Goal: Task Accomplishment & Management: Manage account settings

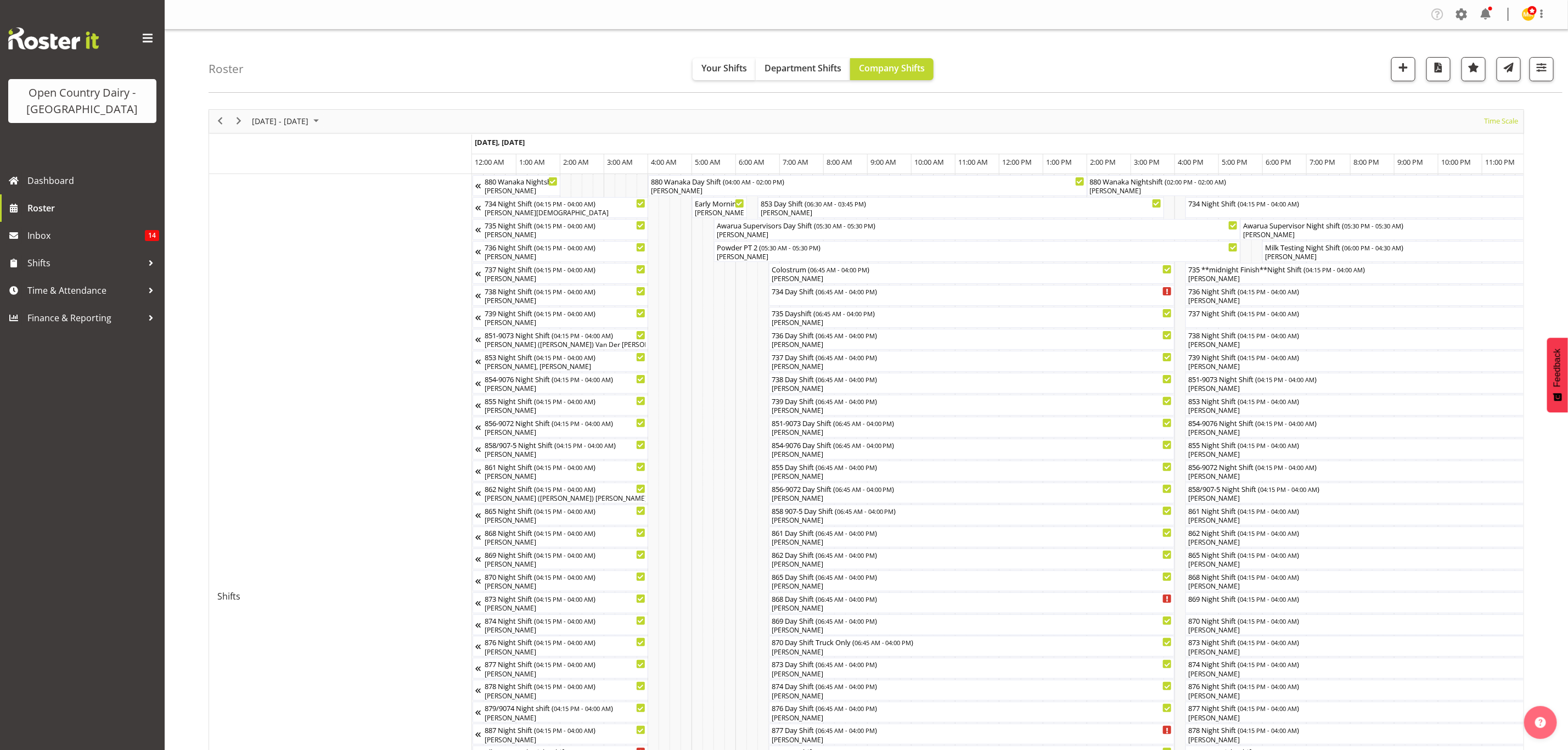
scroll to position [0, 3161]
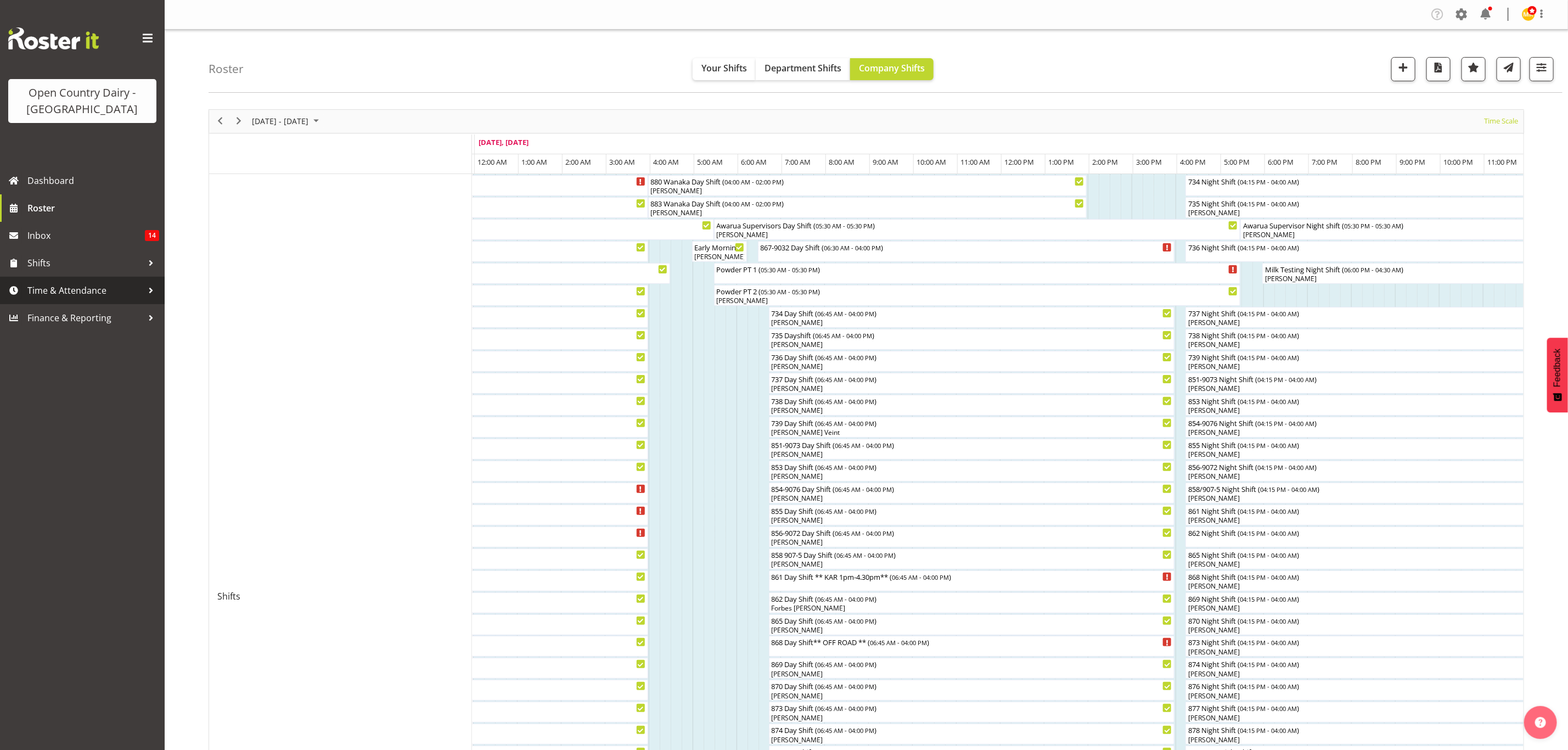
click at [102, 287] on span "Time & Attendance" at bounding box center [85, 290] width 115 height 17
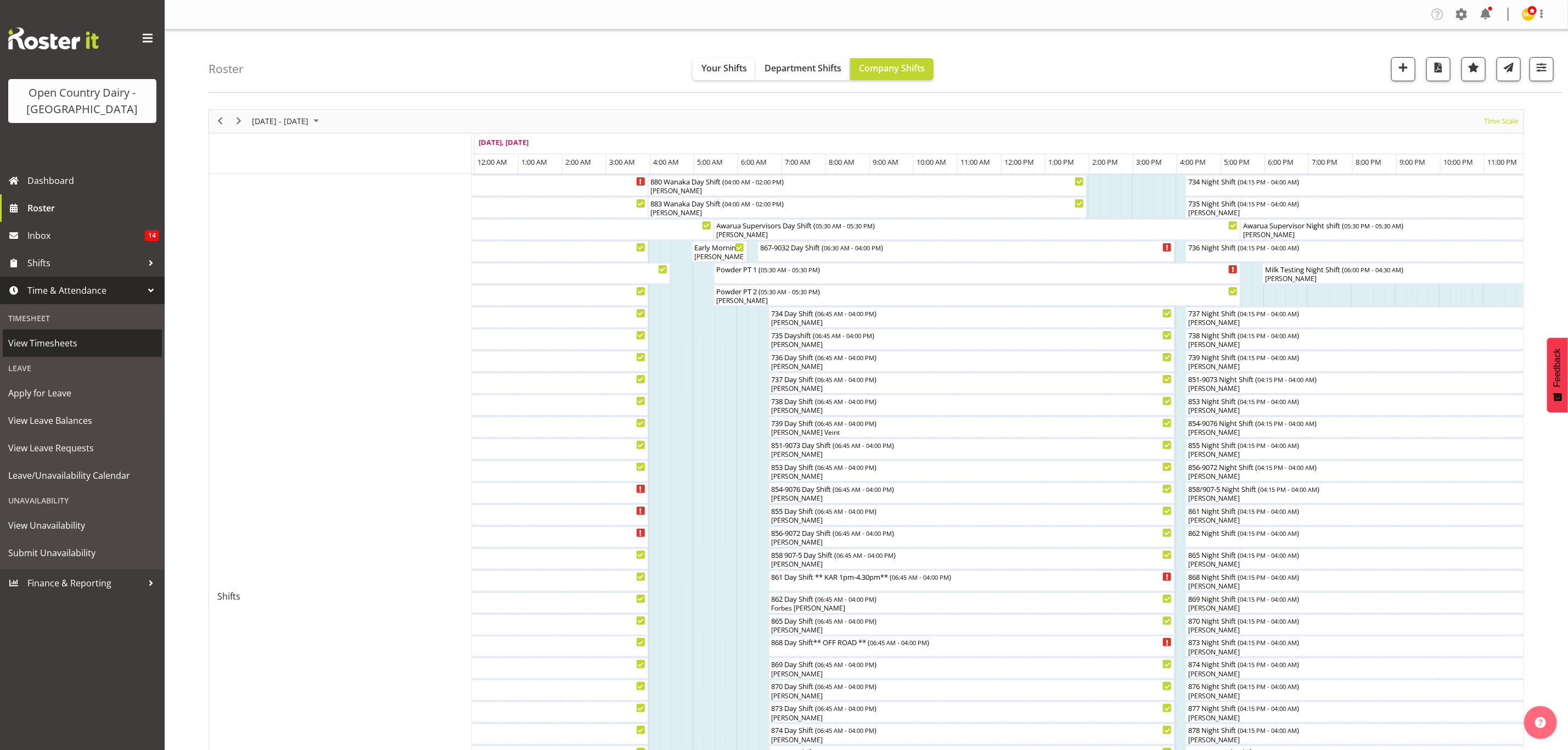
click at [86, 349] on span "View Timesheets" at bounding box center [82, 343] width 149 height 17
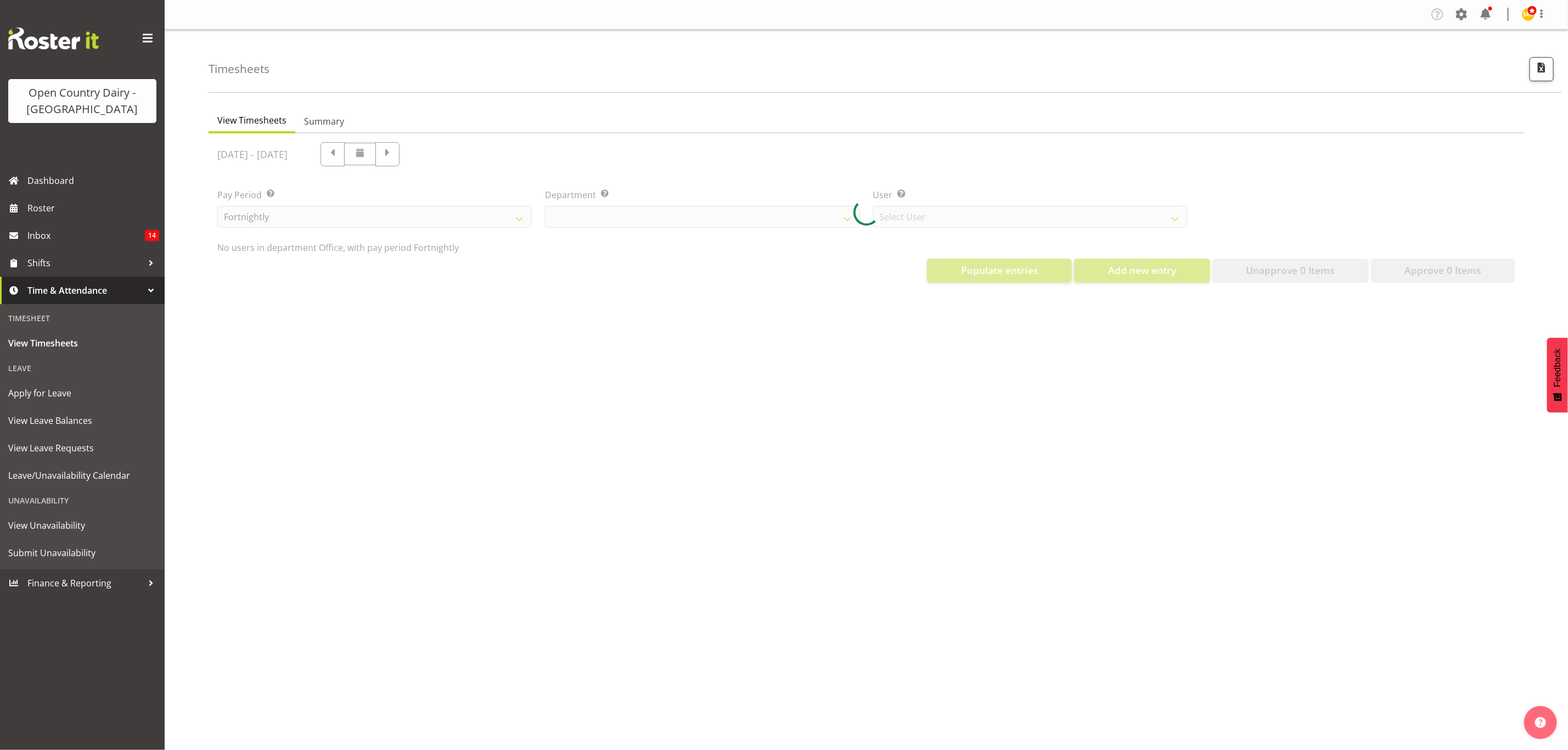
select select "699"
select select "8449"
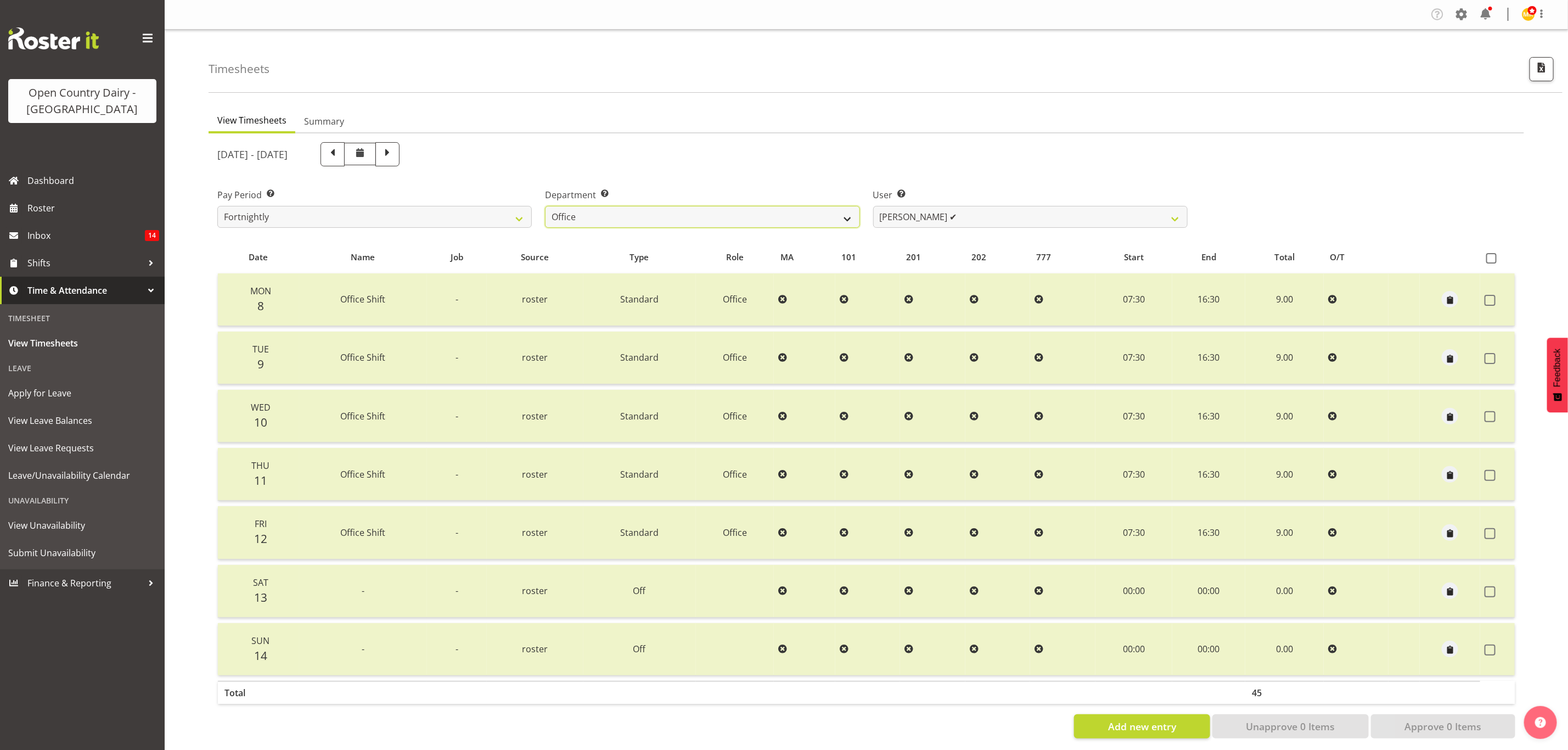
click at [741, 221] on select "734 735 736 737 738 739 851 853 854 855 856 858 861 862 865 867-9032 868 869 87…" at bounding box center [702, 217] width 315 height 22
drag, startPoint x: 488, startPoint y: 149, endPoint x: 550, endPoint y: 203, distance: 82.2
click at [395, 149] on span at bounding box center [387, 153] width 14 height 14
select select
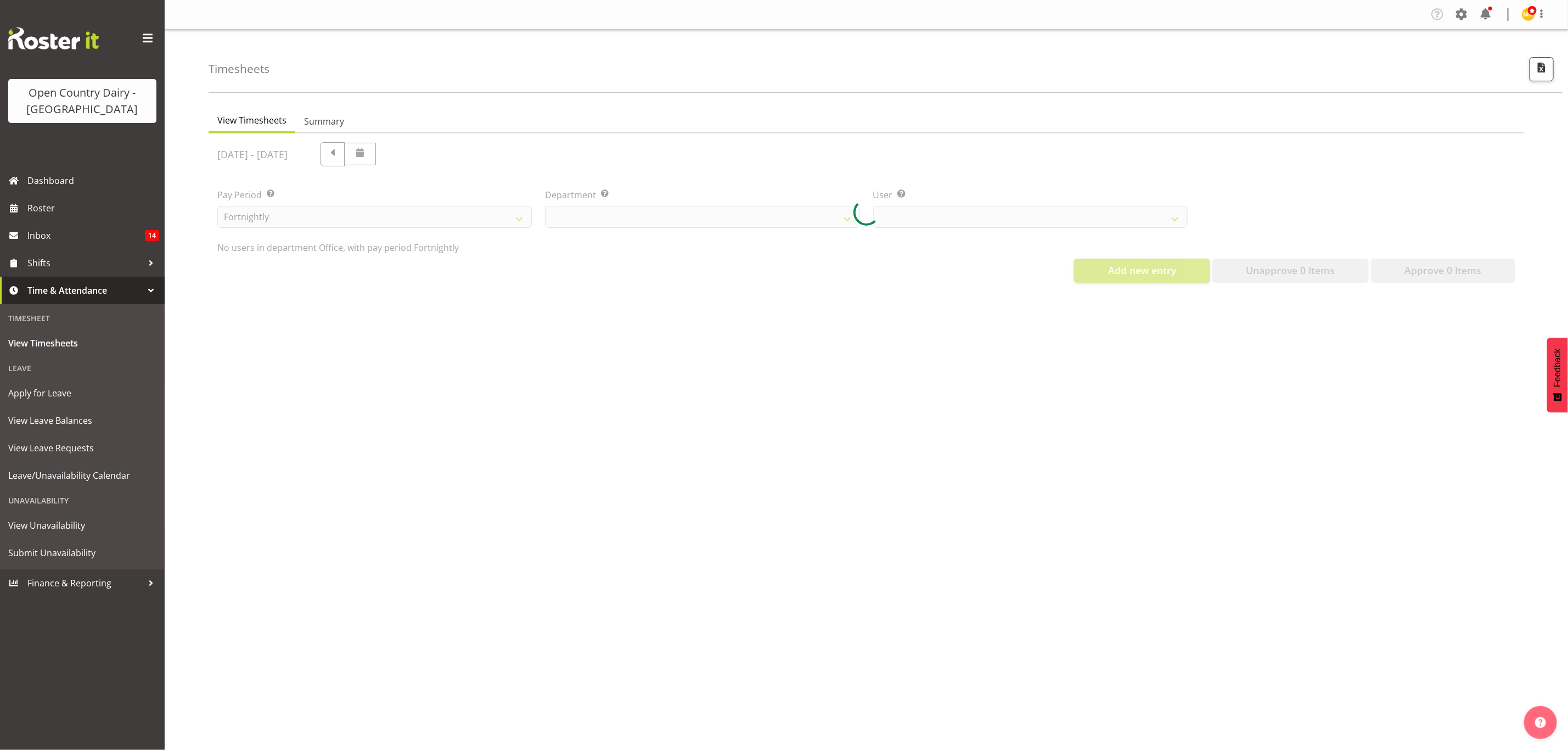
click at [668, 224] on div at bounding box center [867, 212] width 1316 height 158
click at [730, 226] on div at bounding box center [867, 212] width 1316 height 158
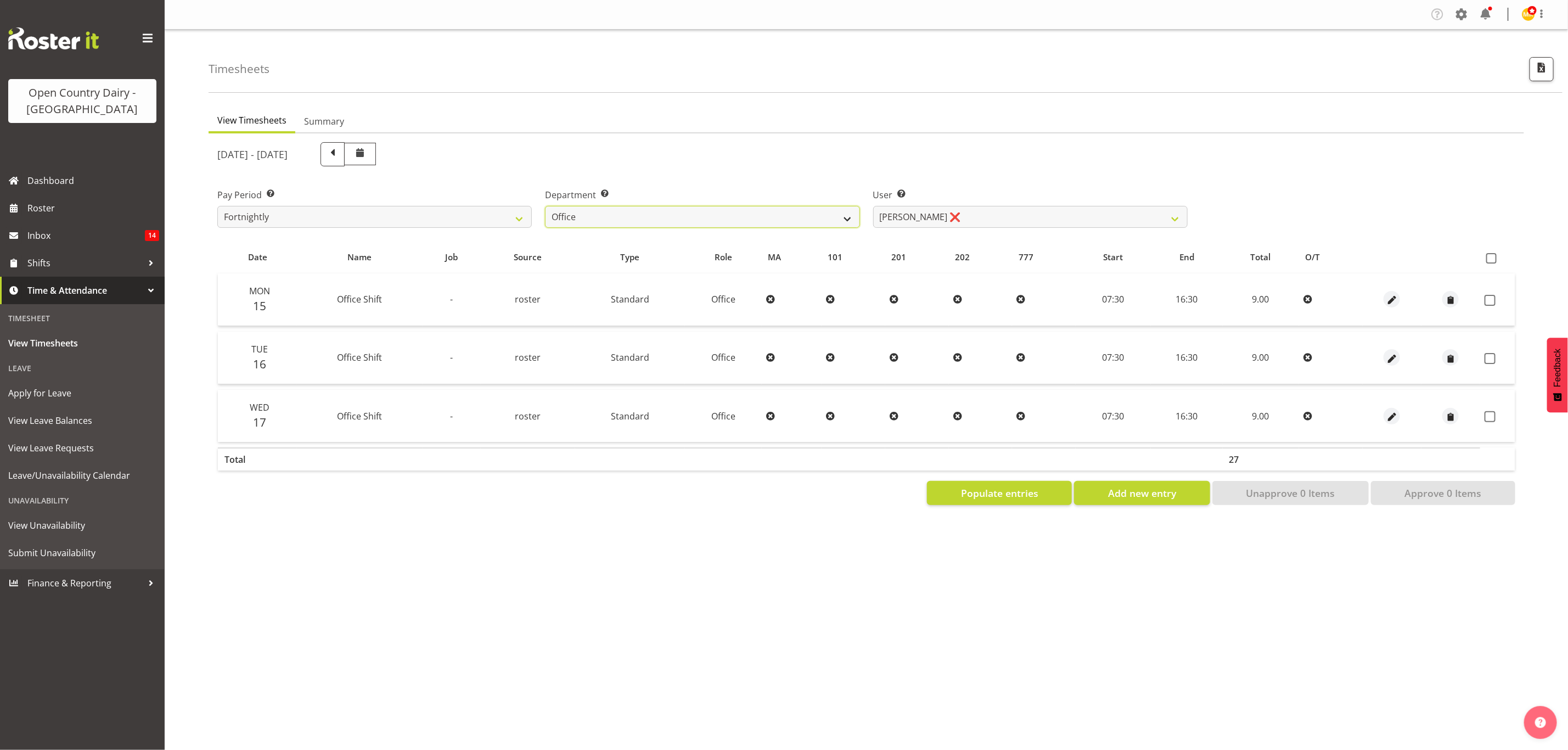
click at [617, 207] on select "734 735 736 737 738 739 851 853 854 855 856 858 861 862 865 867-9032 868 869 87…" at bounding box center [702, 217] width 315 height 22
select select "782"
click at [545, 206] on select "734 735 736 737 738 739 851 853 854 855 856 858 861 862 865 867-9032 868 869 87…" at bounding box center [702, 217] width 315 height 22
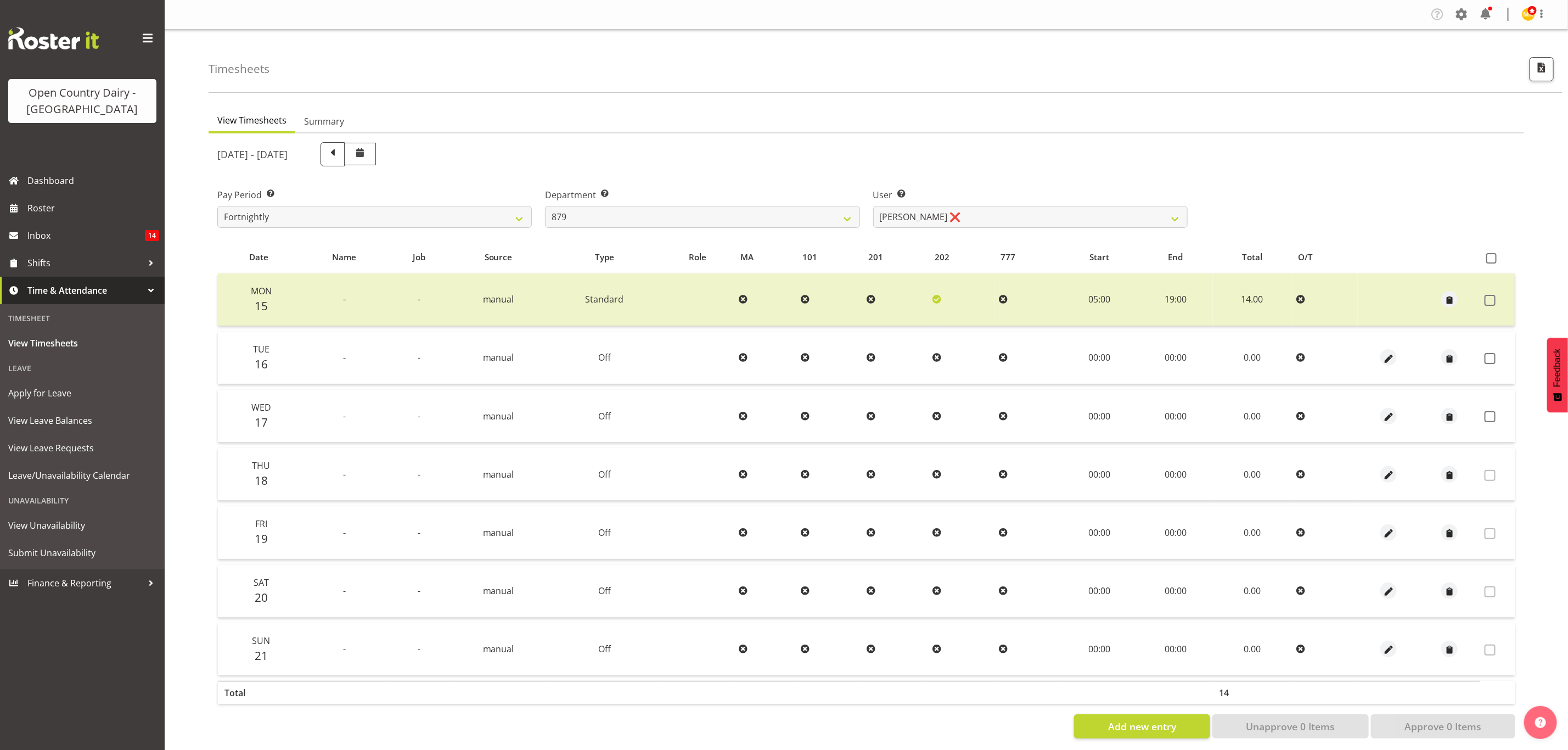
click at [857, 733] on div "Add new entry Unapprove 0 Items Approve 0 Items" at bounding box center [866, 726] width 1298 height 24
click at [1497, 295] on label at bounding box center [1493, 300] width 17 height 11
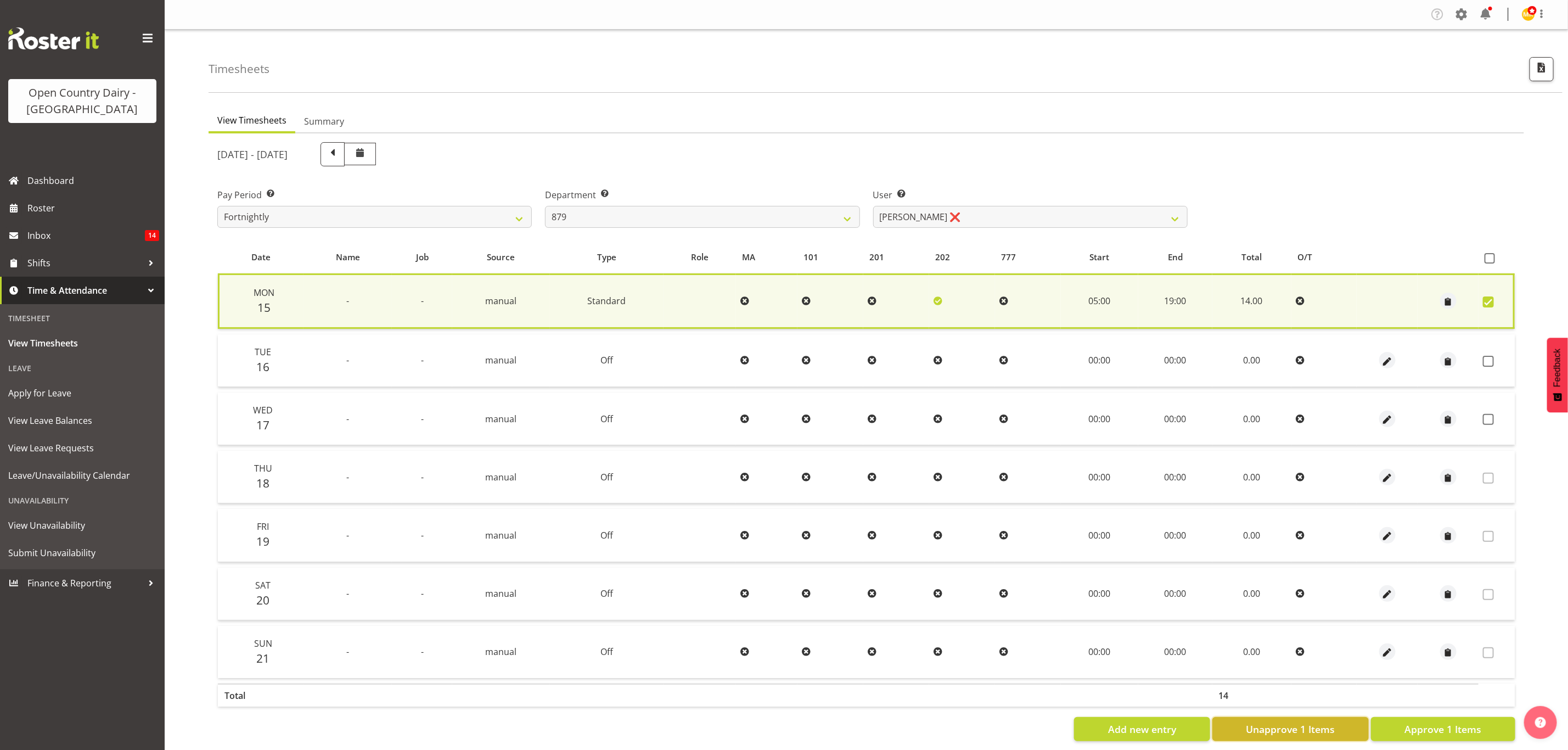
click at [1332, 725] on span "Unapprove 1 Items" at bounding box center [1290, 729] width 89 height 14
checkbox input "false"
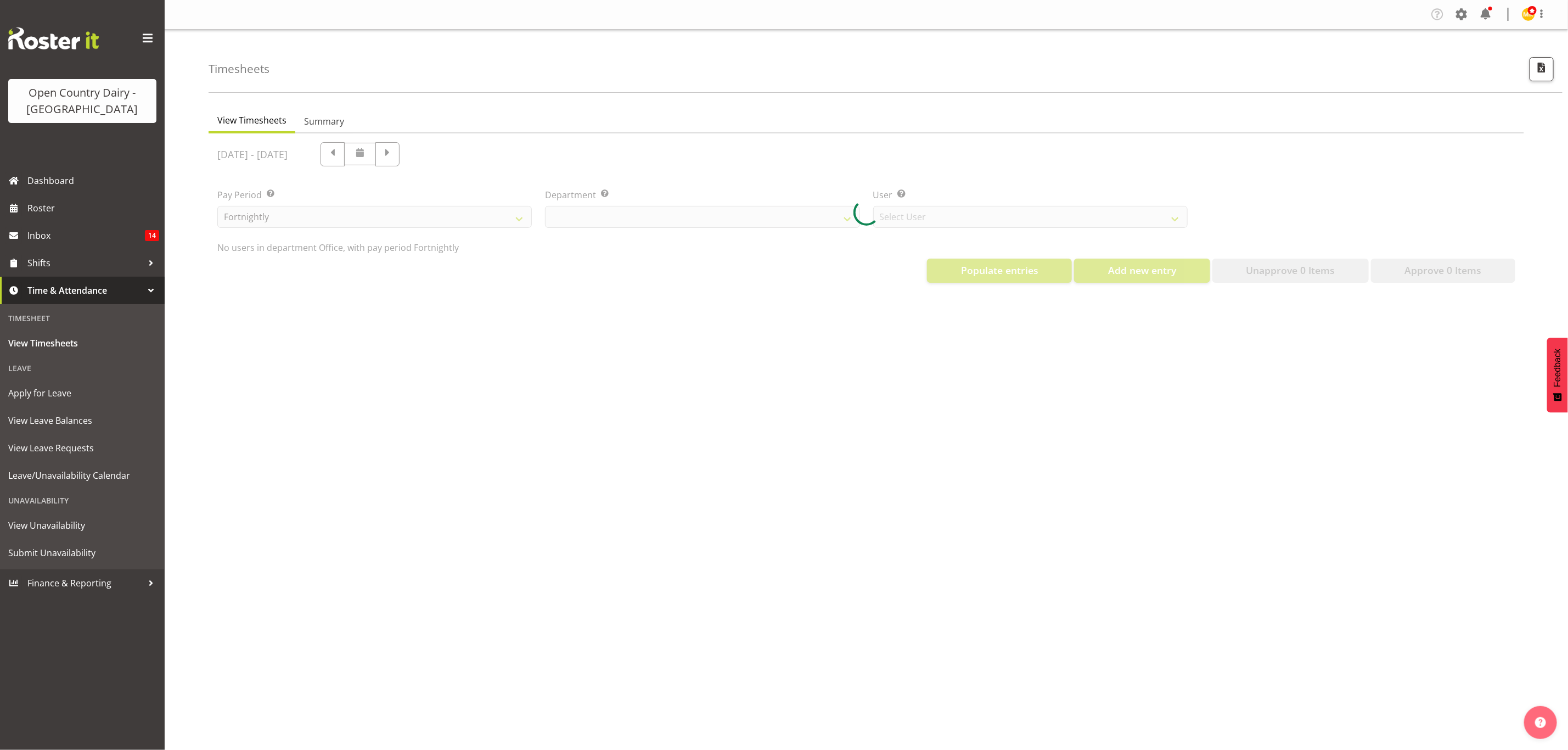
select select "699"
select select "8449"
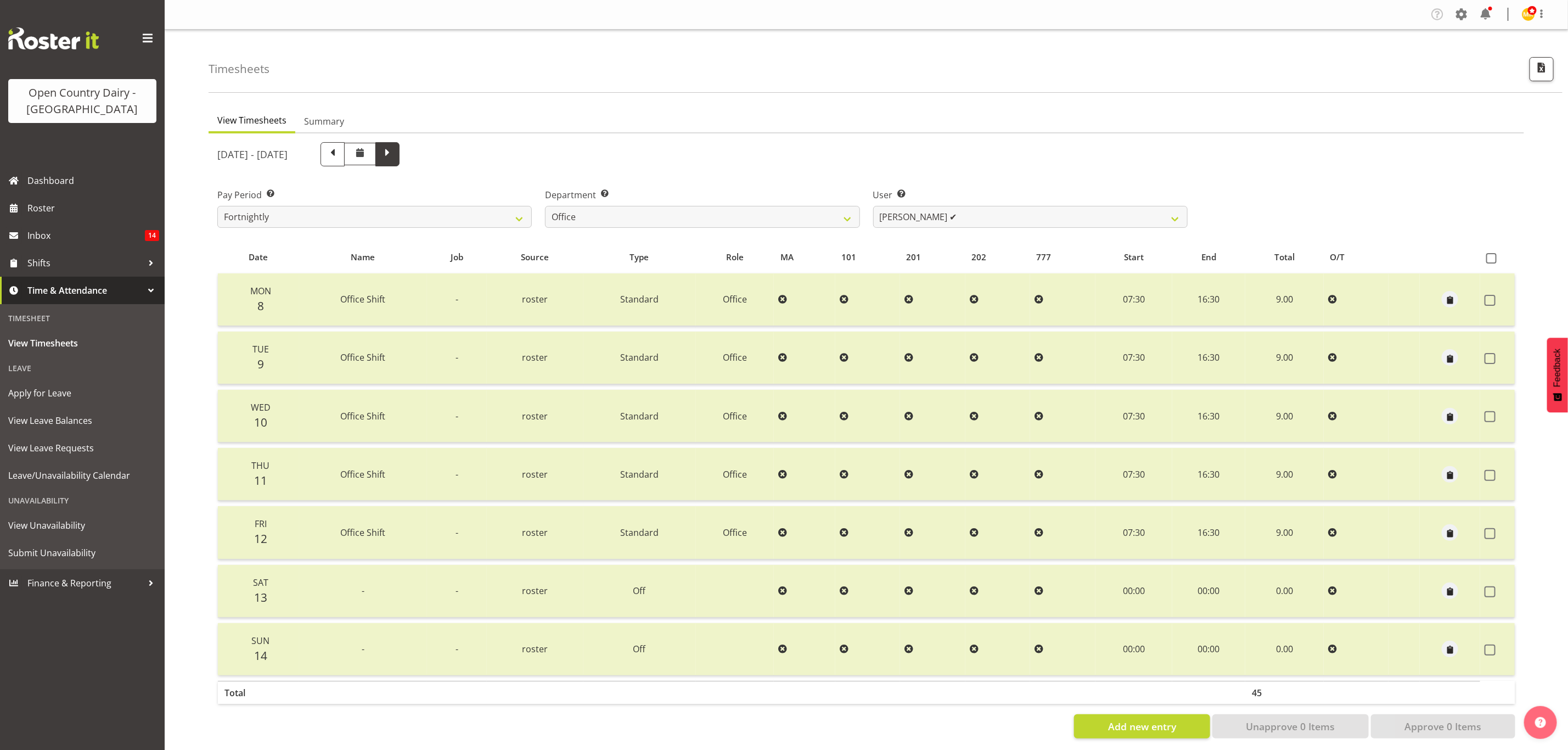
click at [395, 150] on span at bounding box center [387, 153] width 14 height 14
select select
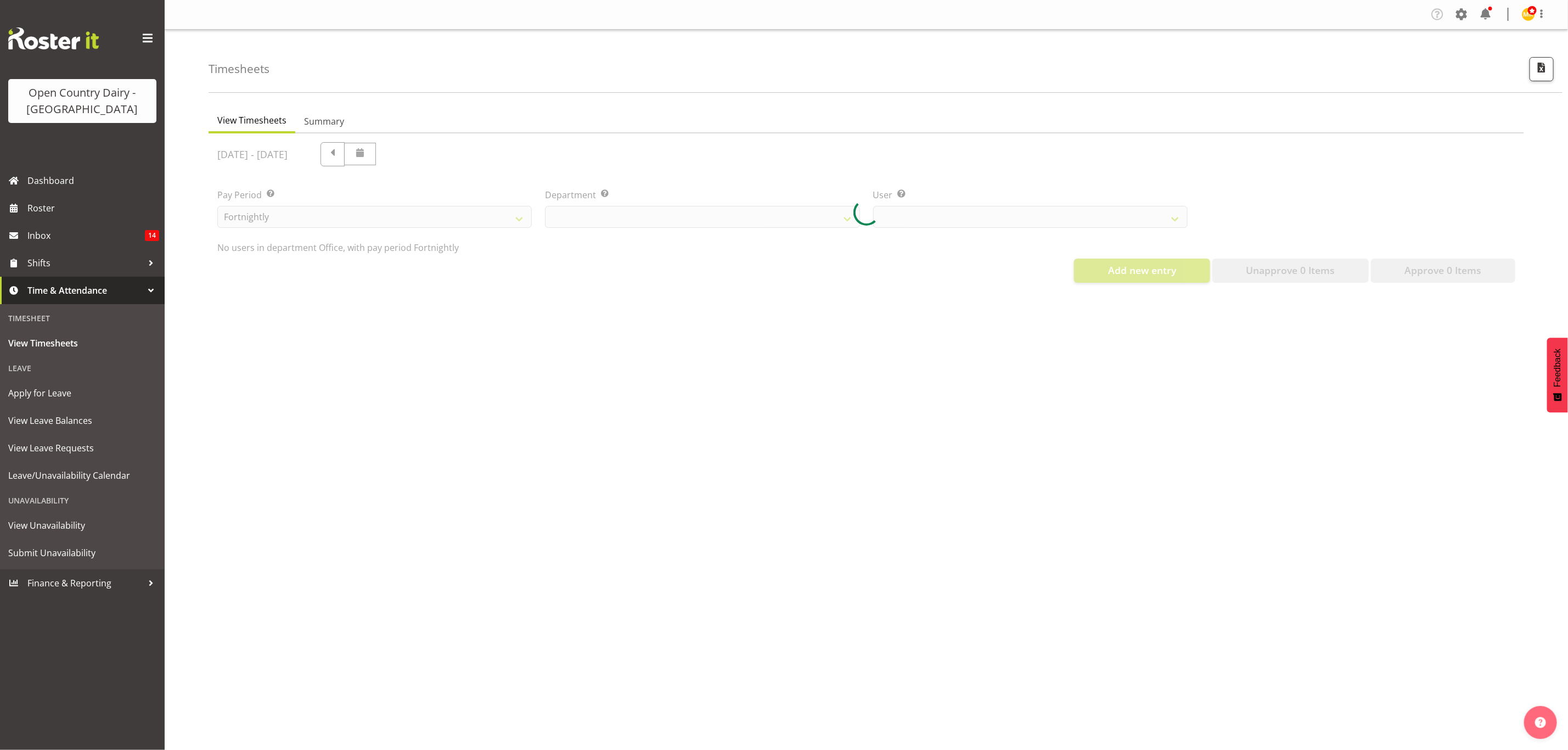
click at [684, 216] on div at bounding box center [867, 212] width 1316 height 158
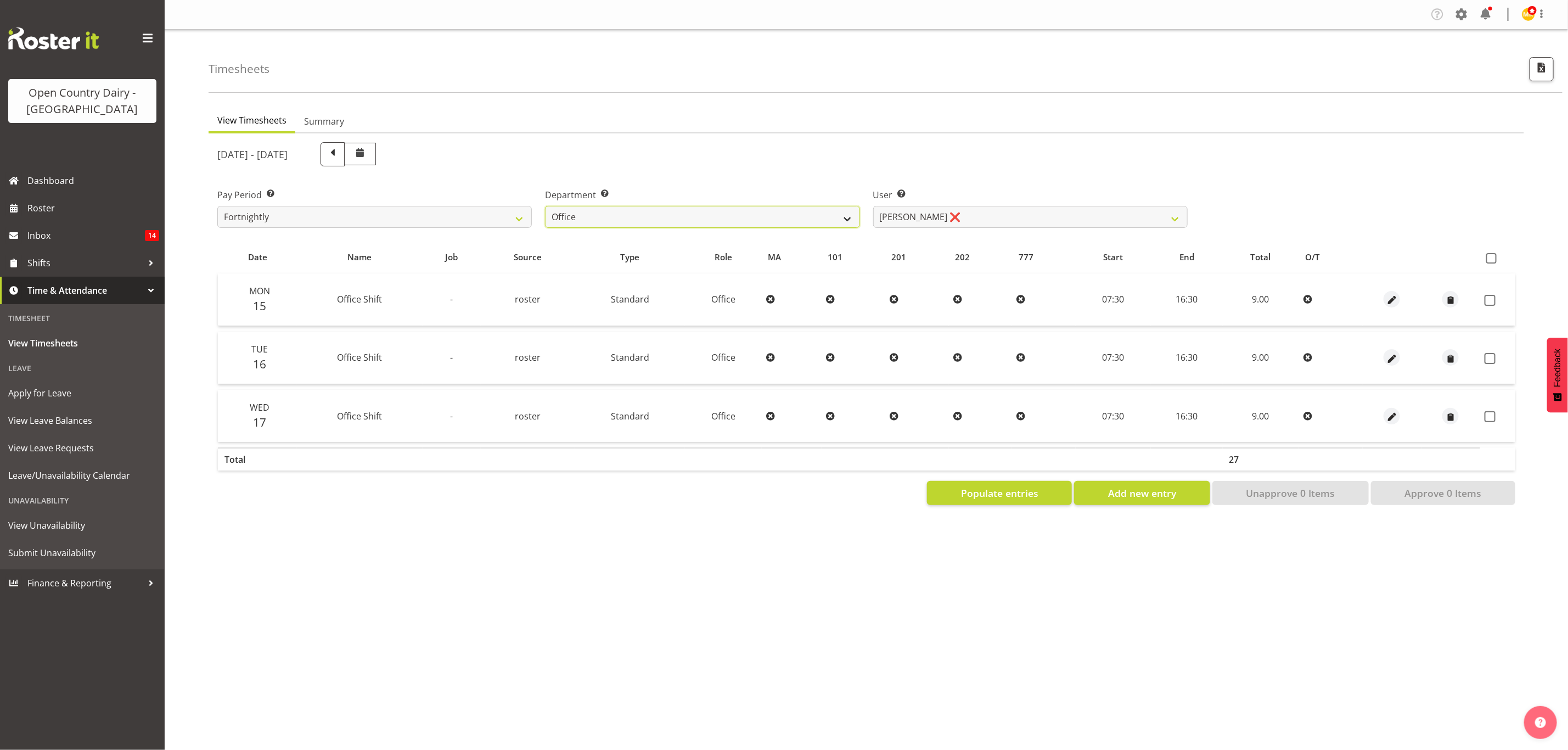
click at [684, 216] on select "734 735 736 737 738 739 851 853 854 855 856 858 861 862 865 867-9032 868 869 87…" at bounding box center [702, 217] width 315 height 22
select select "782"
click at [545, 206] on select "734 735 736 737 738 739 851 853 854 855 856 858 861 862 865 867-9032 868 869 87…" at bounding box center [702, 217] width 315 height 22
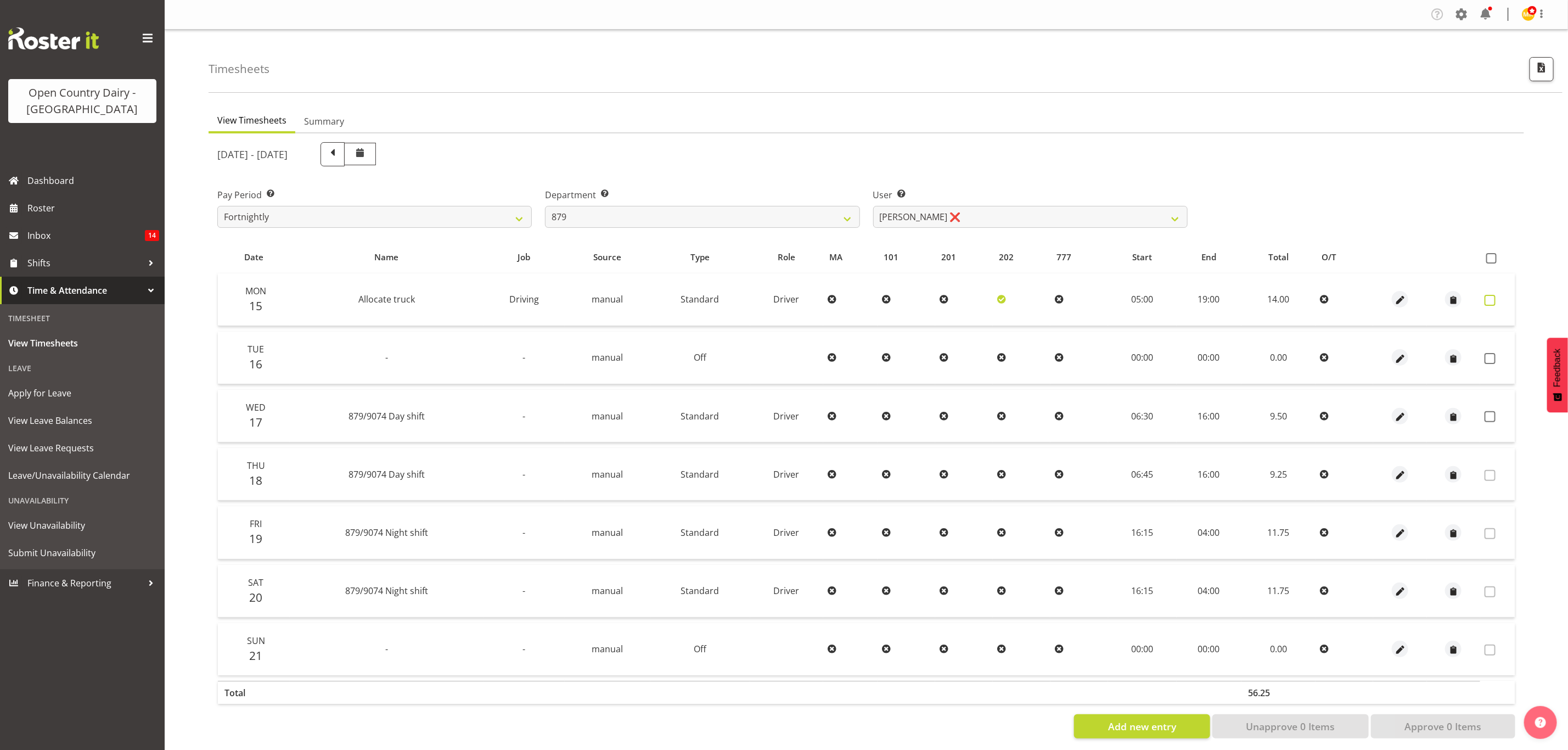
click at [1494, 301] on span at bounding box center [1490, 300] width 11 height 11
checkbox input "true"
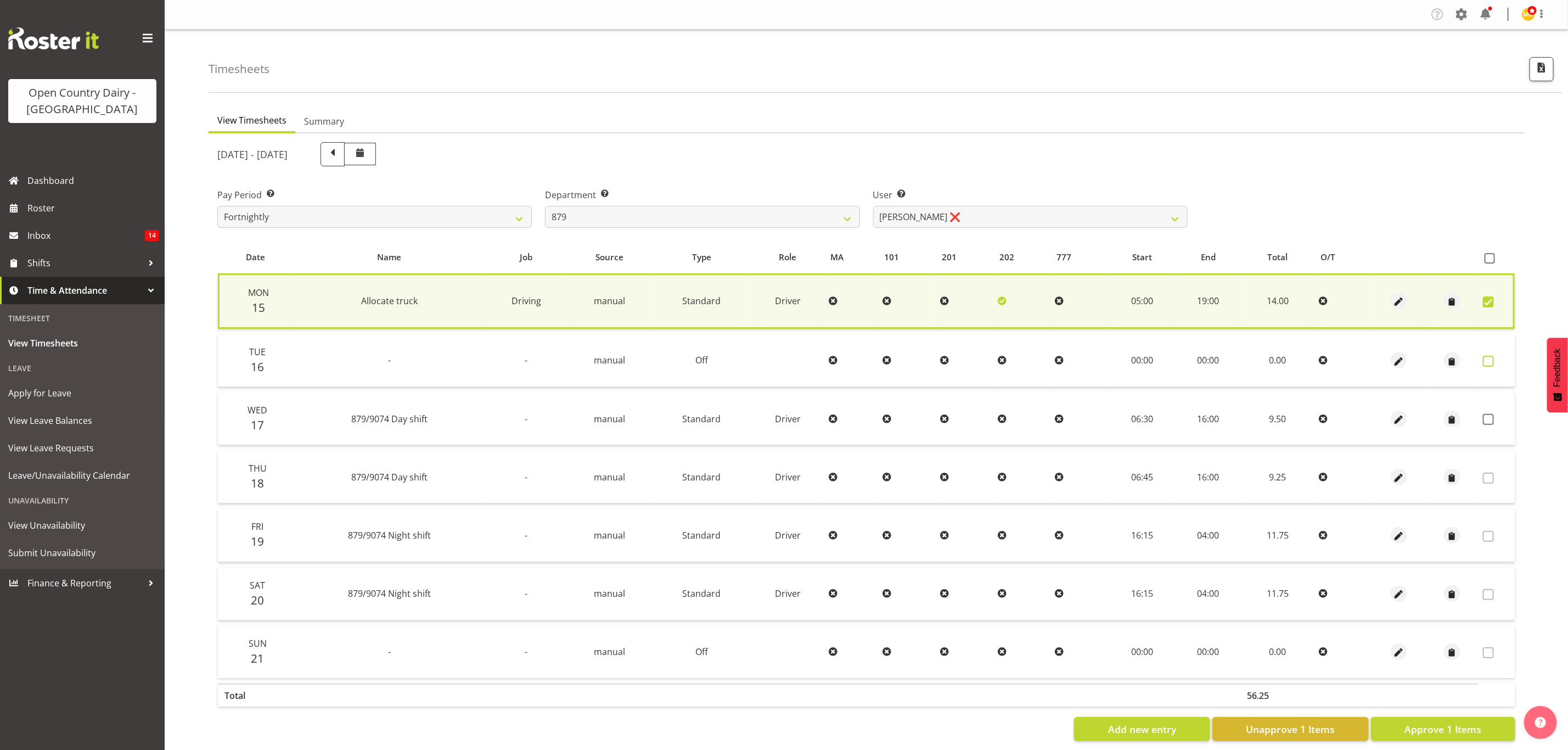
click at [1495, 356] on label at bounding box center [1492, 361] width 17 height 11
checkbox input "true"
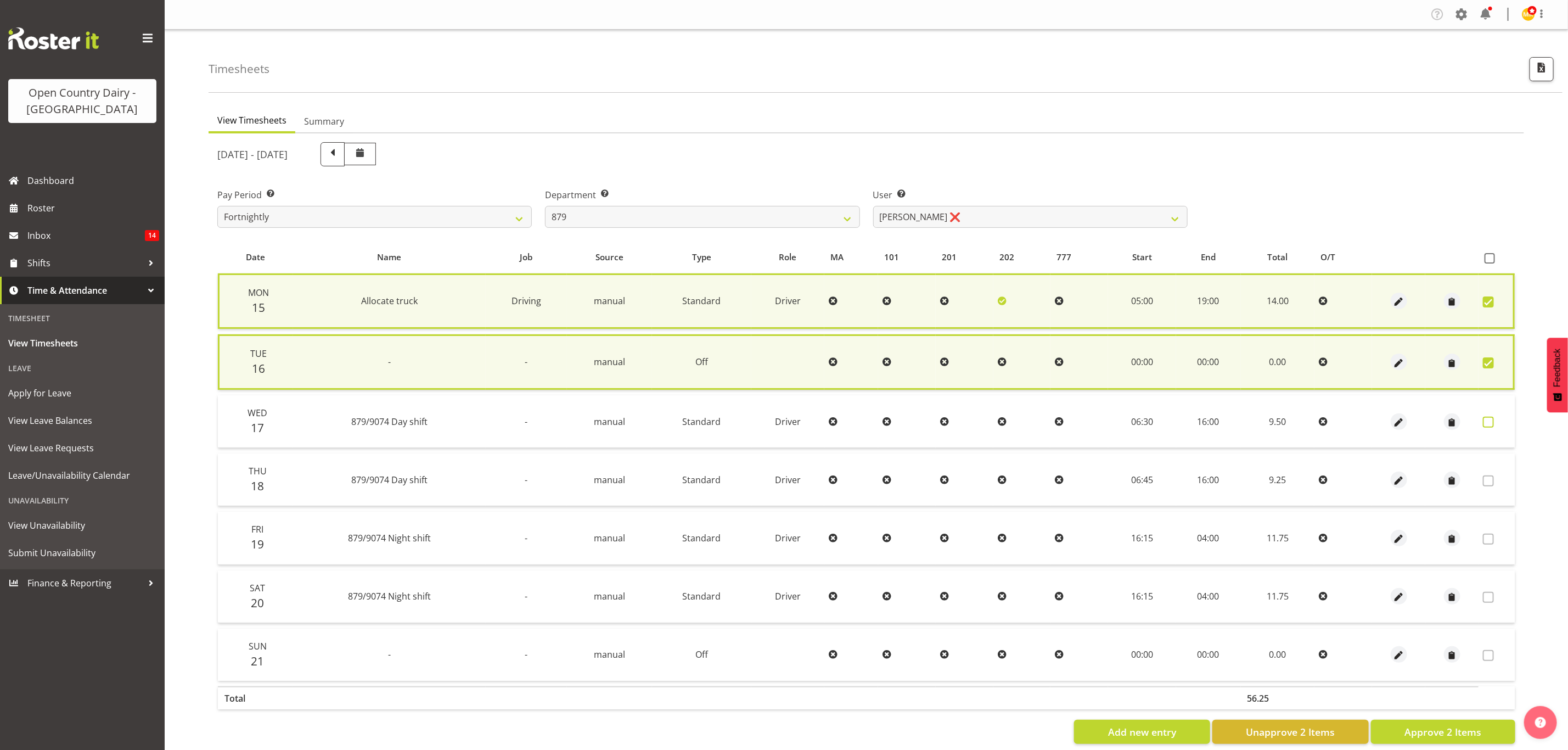
click at [1489, 417] on span at bounding box center [1489, 422] width 11 height 11
checkbox input "true"
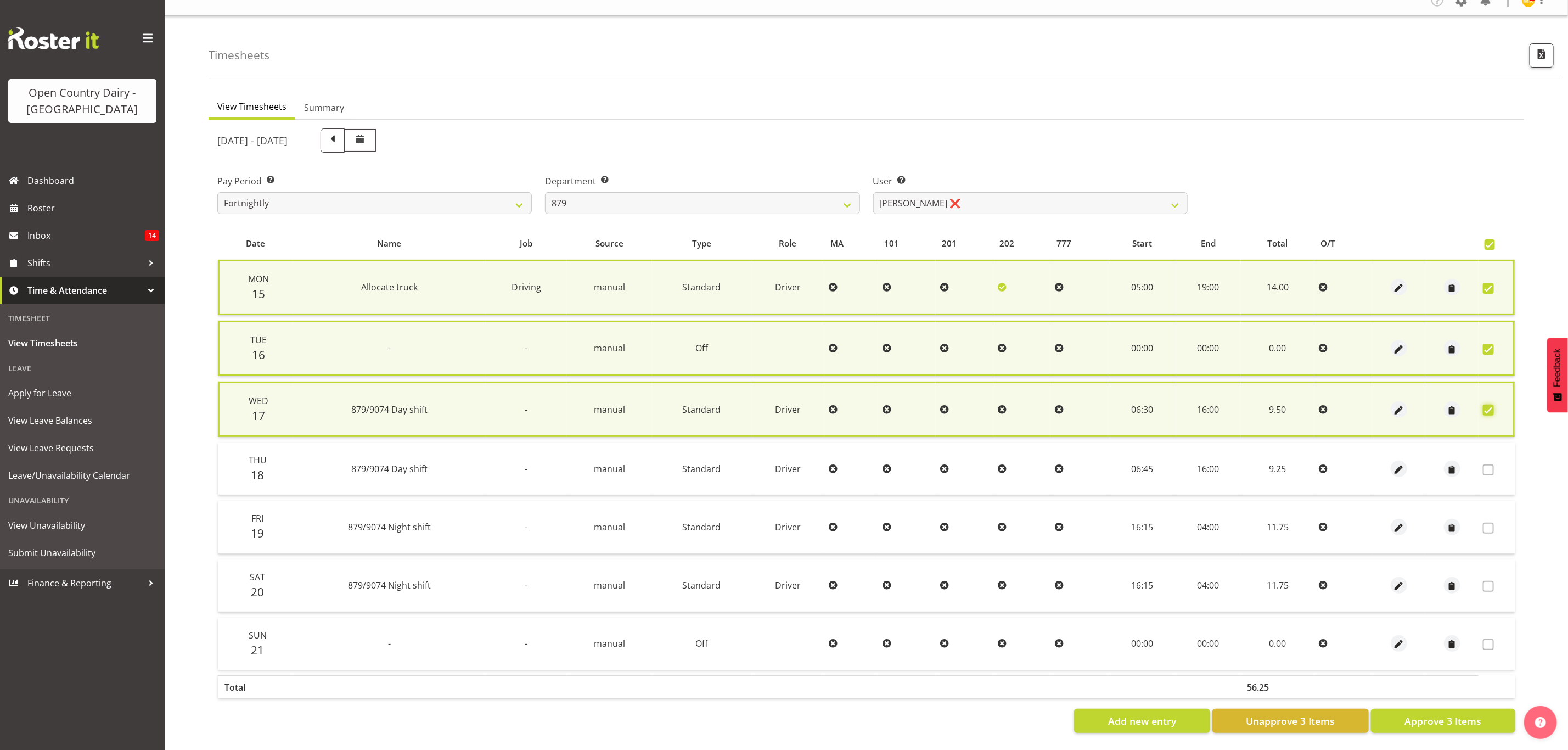
scroll to position [20, 0]
click at [1432, 714] on span "Approve 3 Items" at bounding box center [1443, 721] width 77 height 14
checkbox input "false"
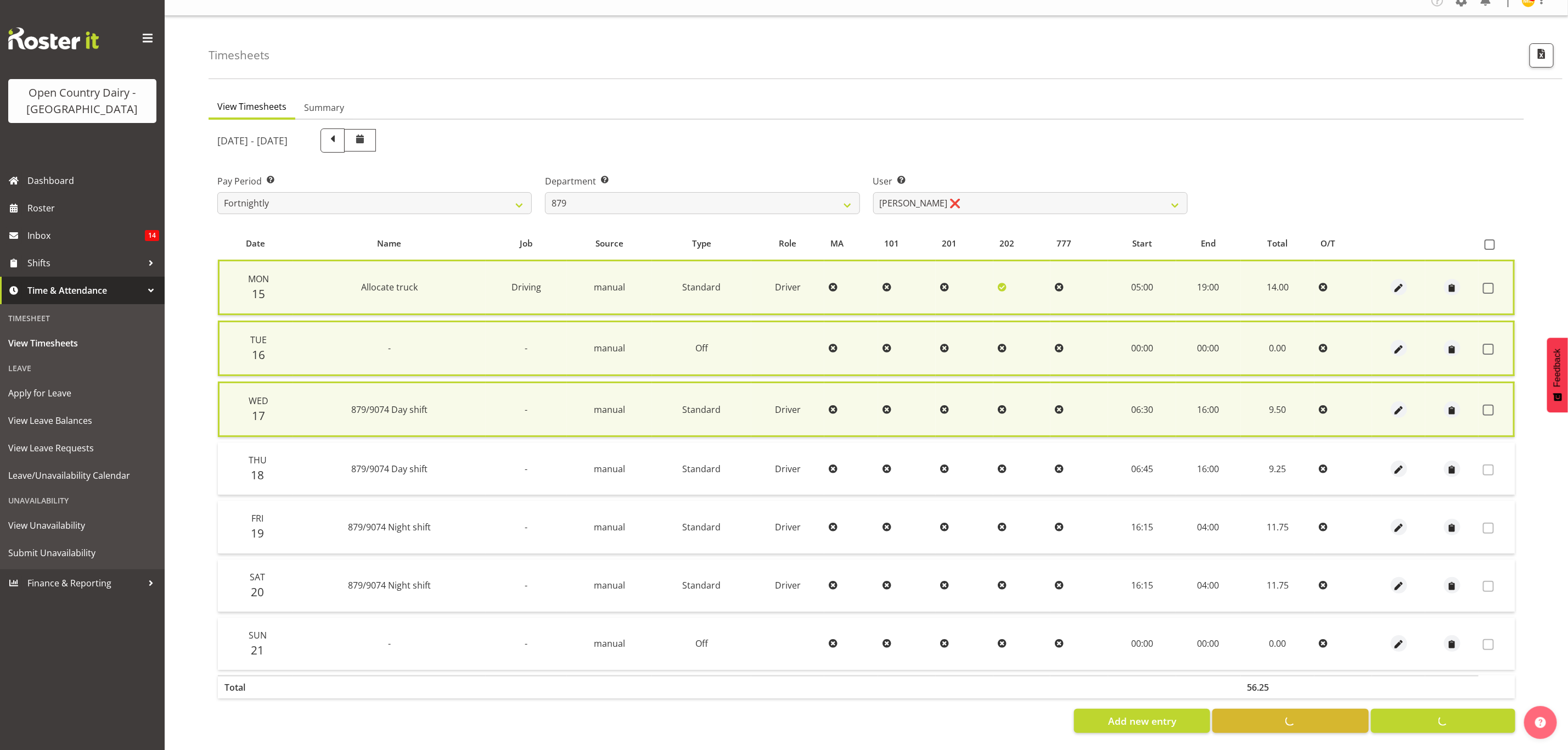
checkbox input "false"
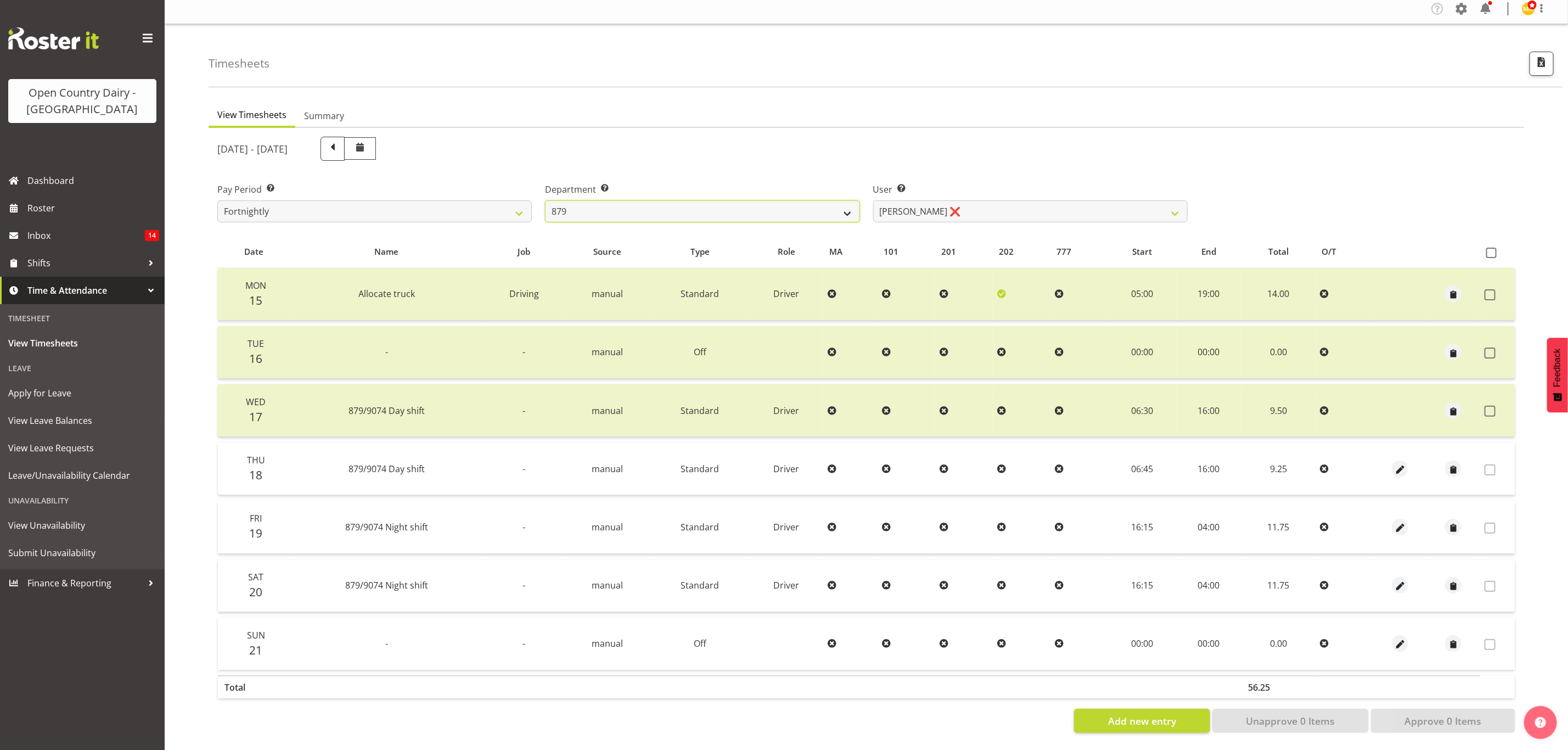
click at [784, 206] on select "734 735 736 737 738 739 851 853 854 855 856 858 861 862 865 867-9032 868 869 87…" at bounding box center [702, 211] width 315 height 22
click at [803, 128] on section "September 15th - September 21st 2025 Pay Period Select which pay period you wou…" at bounding box center [867, 435] width 1316 height 614
click at [340, 141] on span at bounding box center [332, 147] width 14 height 14
select select
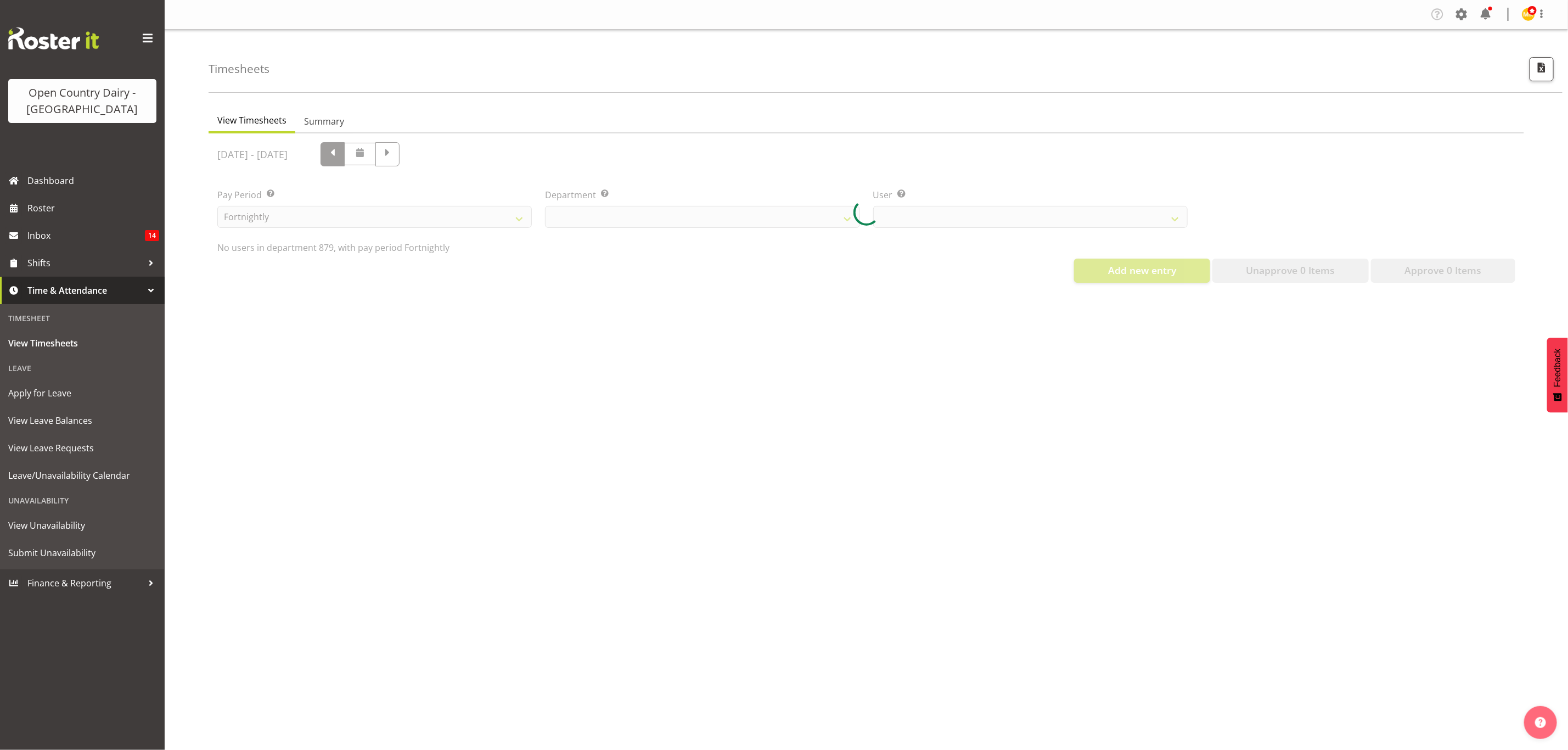
scroll to position [0, 0]
select select "782"
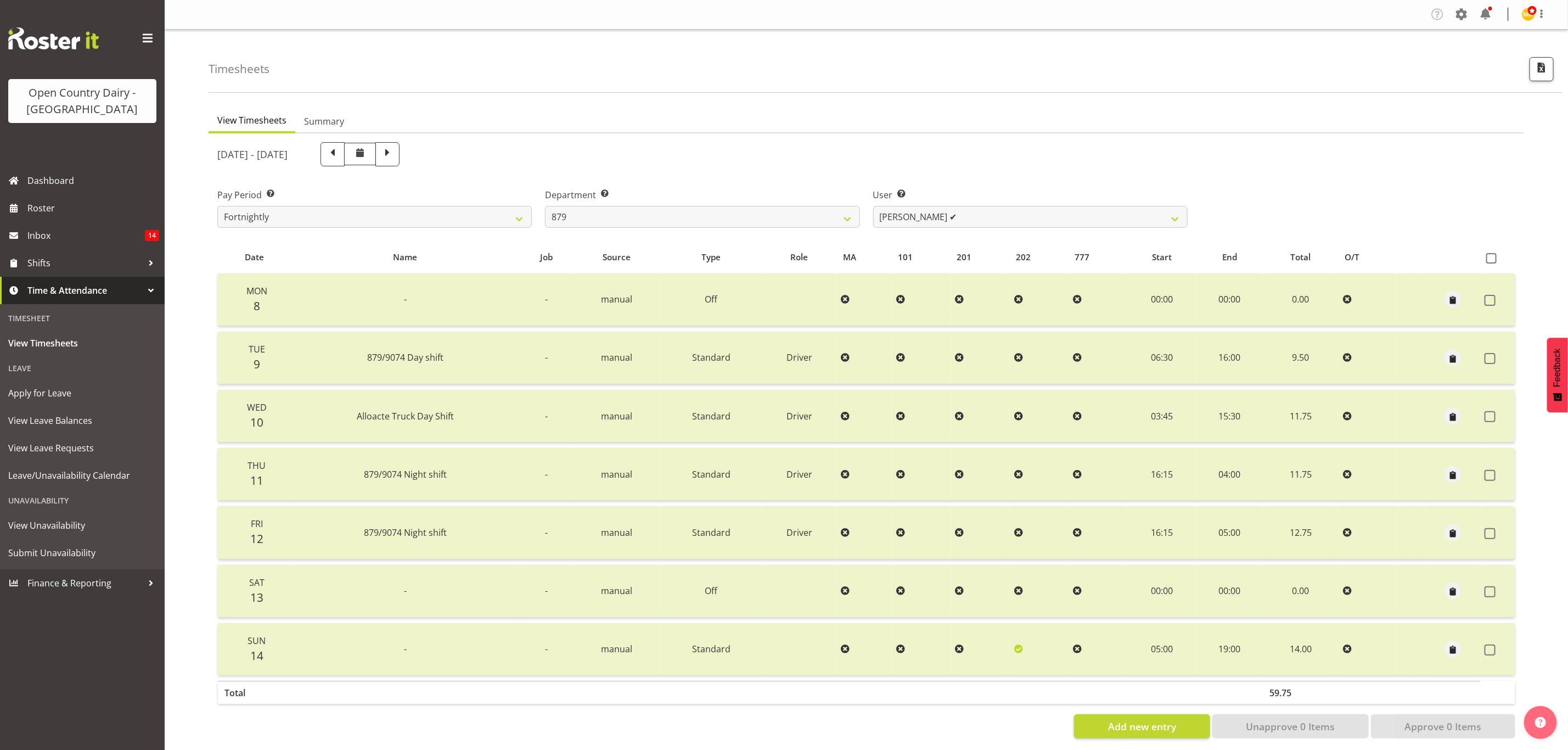
scroll to position [13, 0]
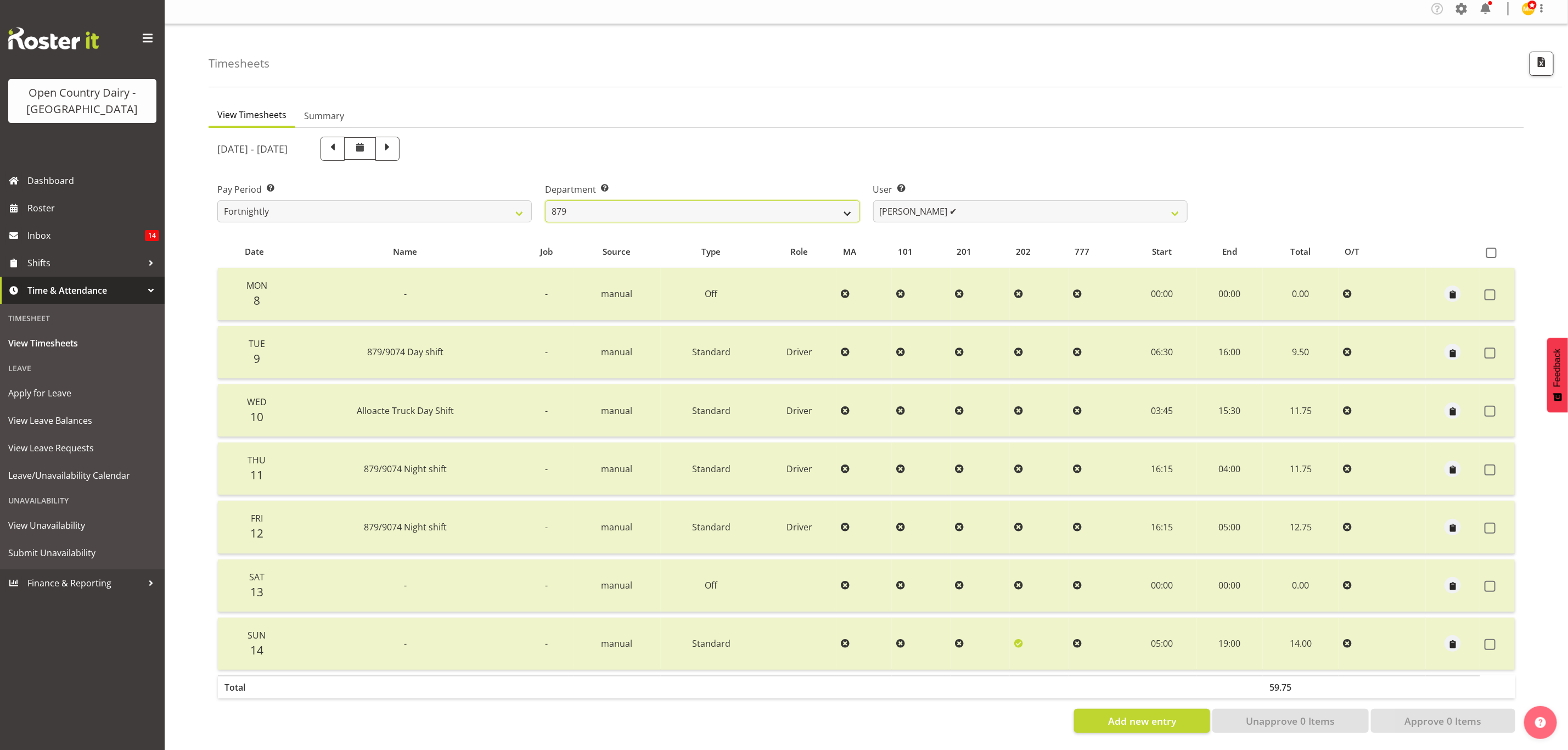
click at [832, 203] on select "734 735 736 737 738 739 851 853 854 855 856 858 861 862 865 867-9032 868 869 87…" at bounding box center [702, 211] width 315 height 22
click at [395, 141] on span at bounding box center [387, 147] width 14 height 14
select select
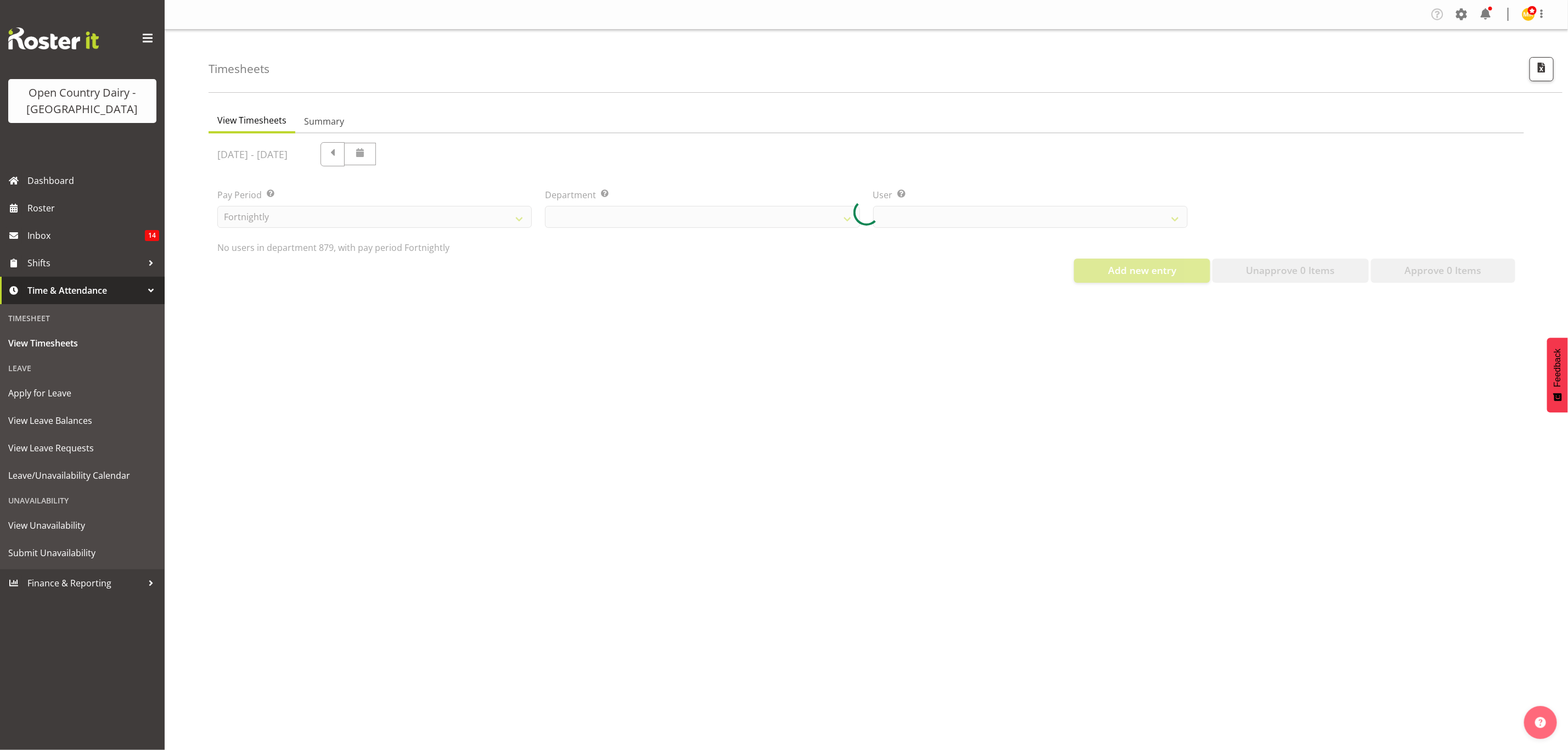
select select "782"
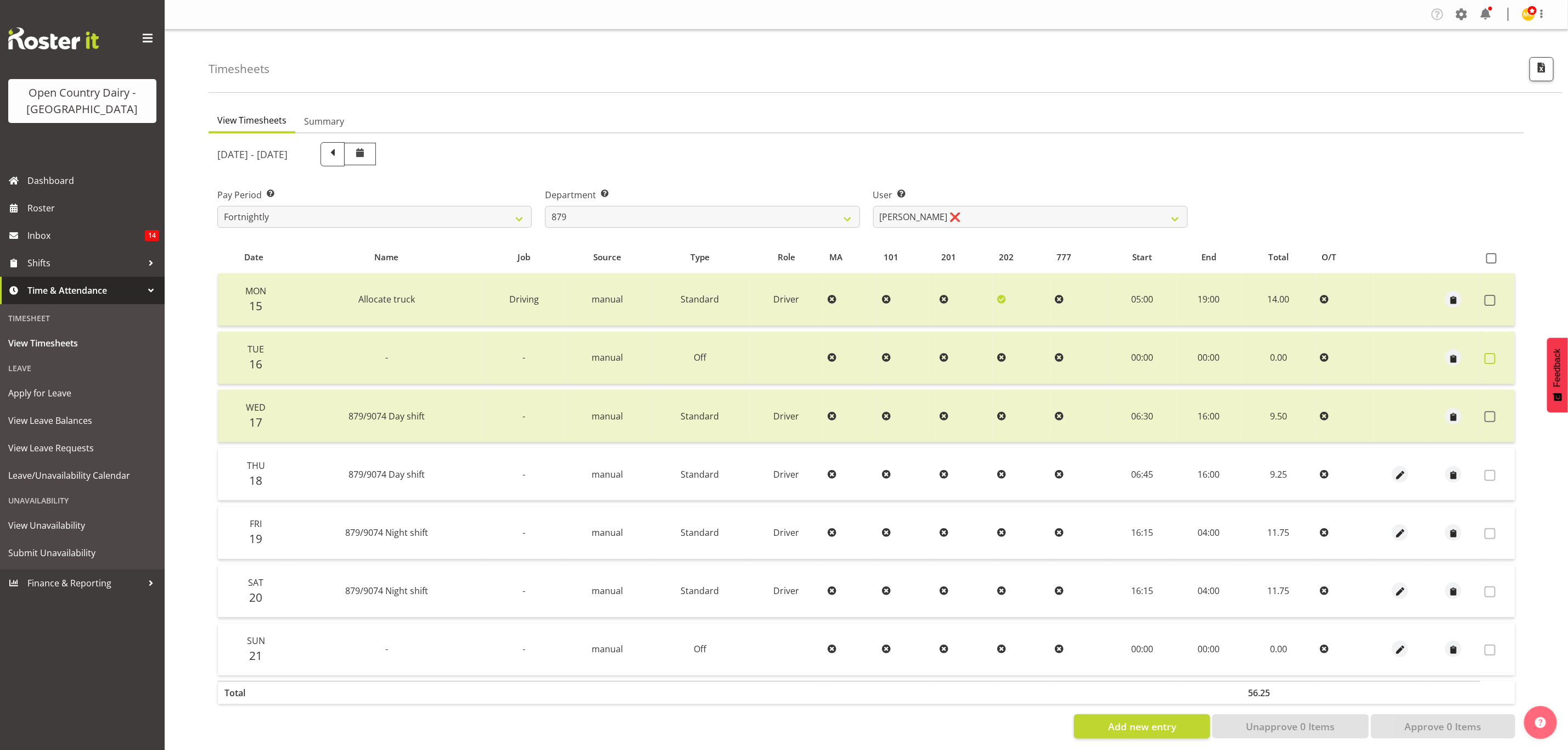
click at [1499, 361] on label at bounding box center [1493, 358] width 17 height 11
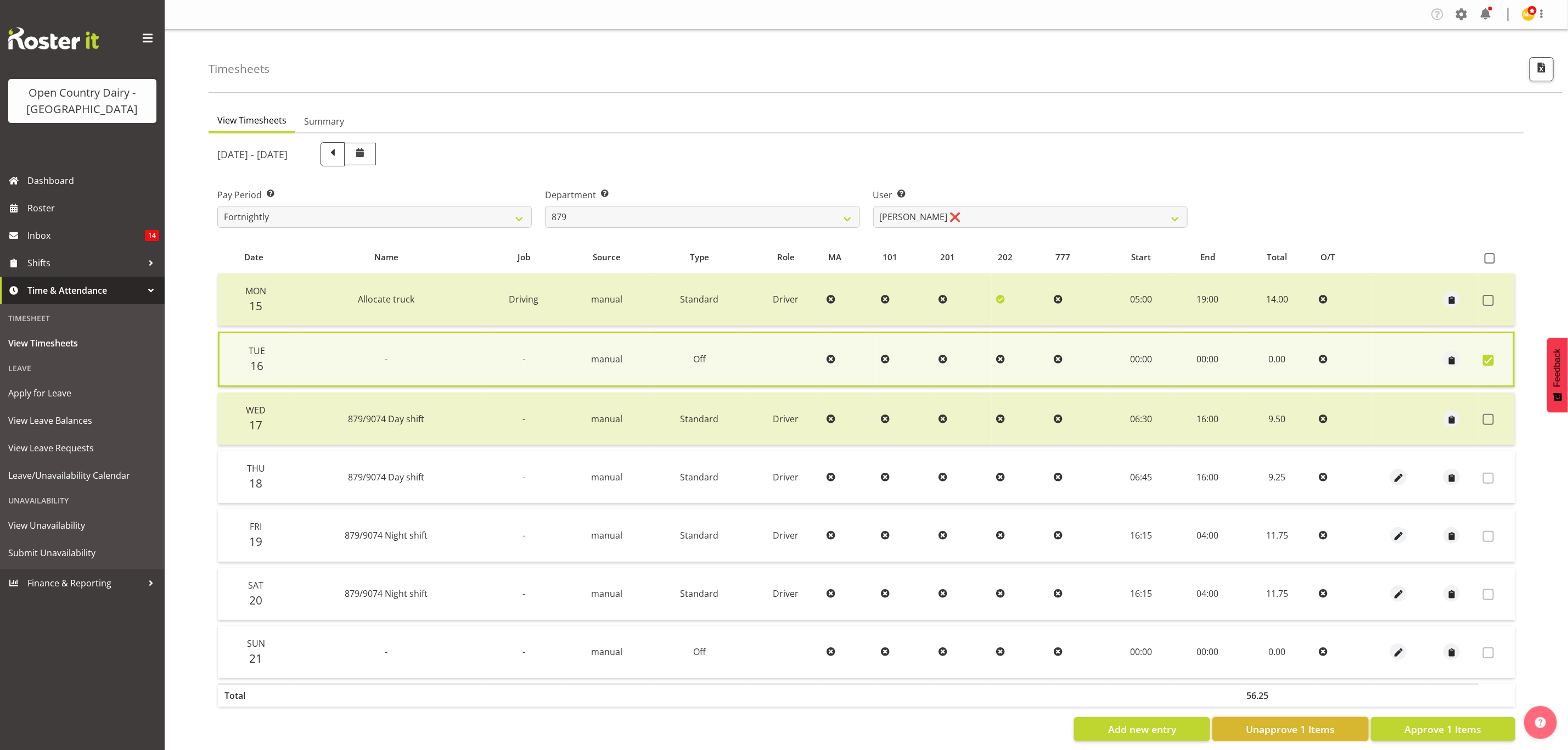
click at [1264, 722] on span "Unapprove 1 Items" at bounding box center [1290, 729] width 89 height 14
checkbox input "false"
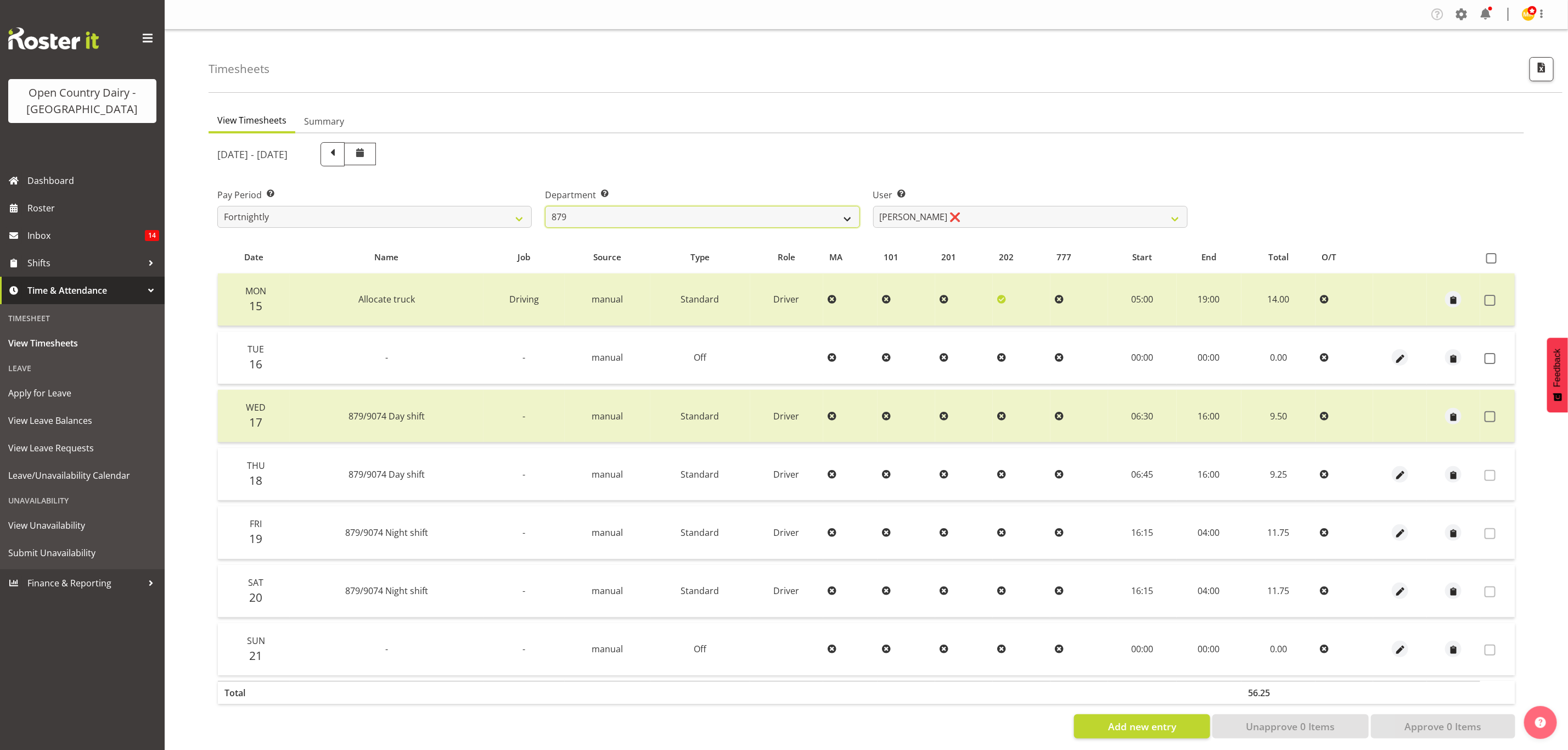
click at [814, 217] on select "734 735 736 737 738 739 851 853 854 855 856 858 861 862 865 867-9032 868 869 87…" at bounding box center [702, 217] width 315 height 22
select select "671"
click at [545, 206] on select "734 735 736 737 738 739 851 853 854 855 856 858 861 862 865 867-9032 868 869 87…" at bounding box center [702, 217] width 315 height 22
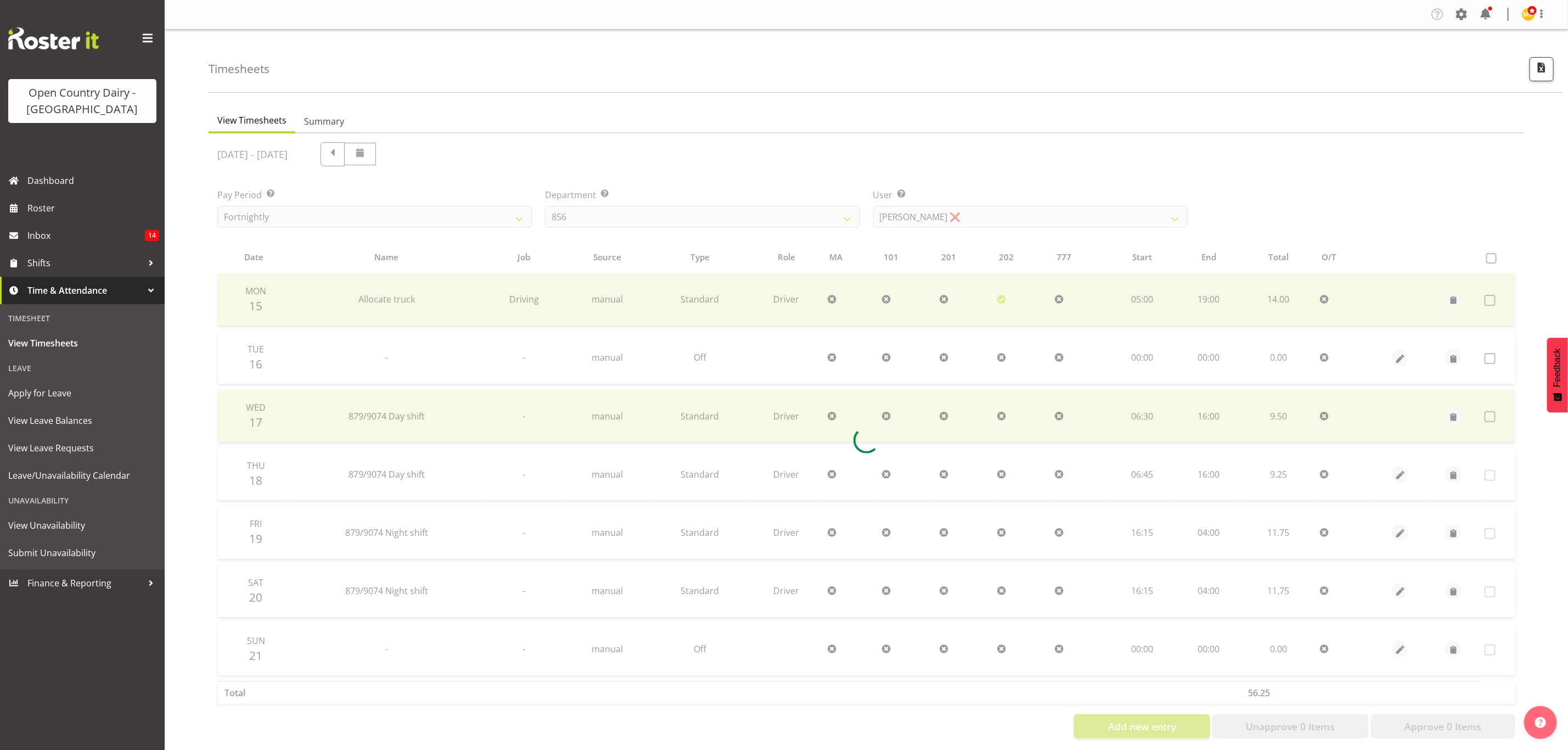
click at [960, 219] on div at bounding box center [867, 440] width 1316 height 614
click at [960, 218] on div at bounding box center [867, 440] width 1316 height 614
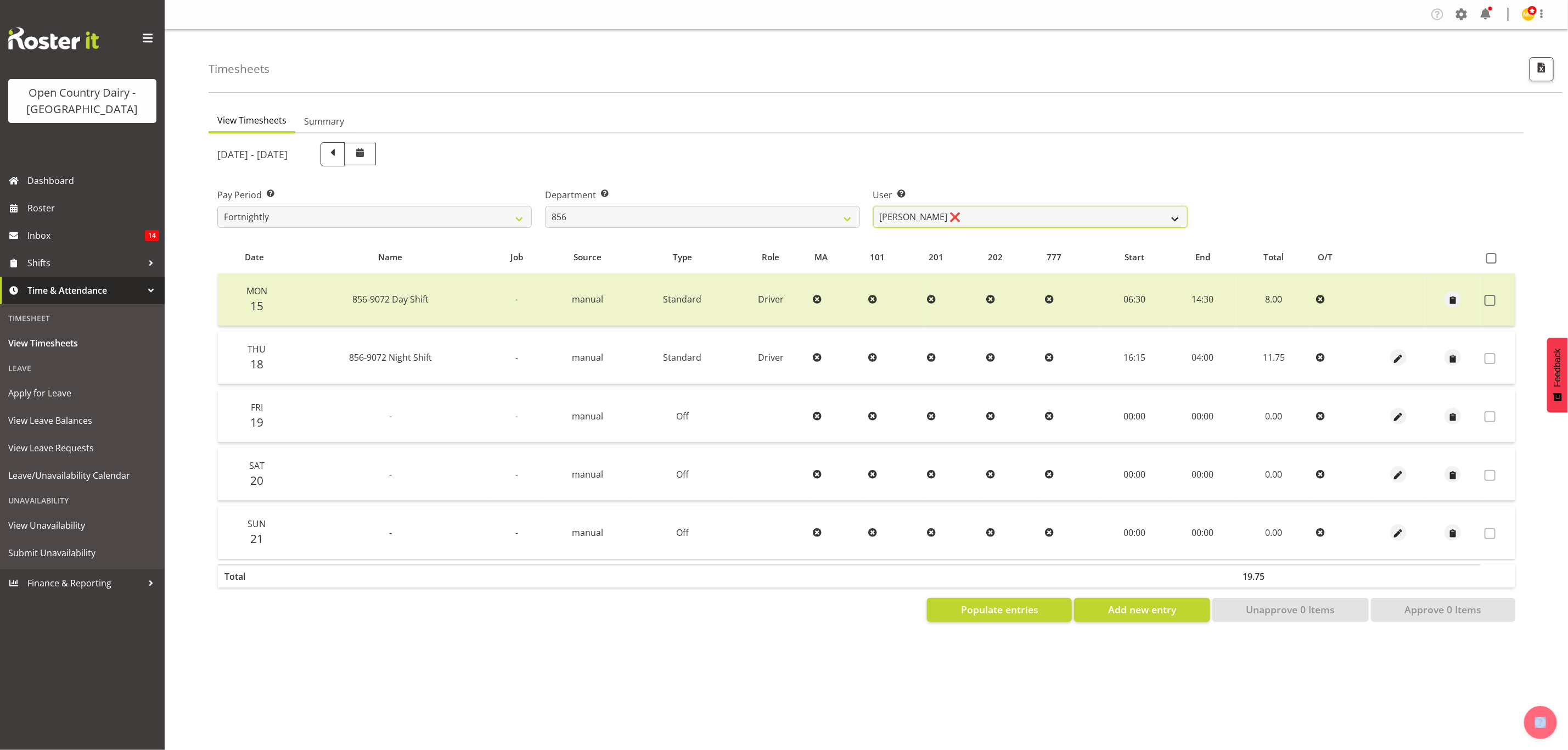
click at [960, 218] on select "Bradley Parkhill ❌ James Matheson ❌ Jason Vercoe ❌ Tony Lee ❌" at bounding box center [1030, 217] width 315 height 22
select select "7435"
click at [873, 206] on select "Bradley Parkhill ❌ James Matheson ❌ Jason Vercoe ❌ Tony Lee ❌" at bounding box center [1030, 217] width 315 height 22
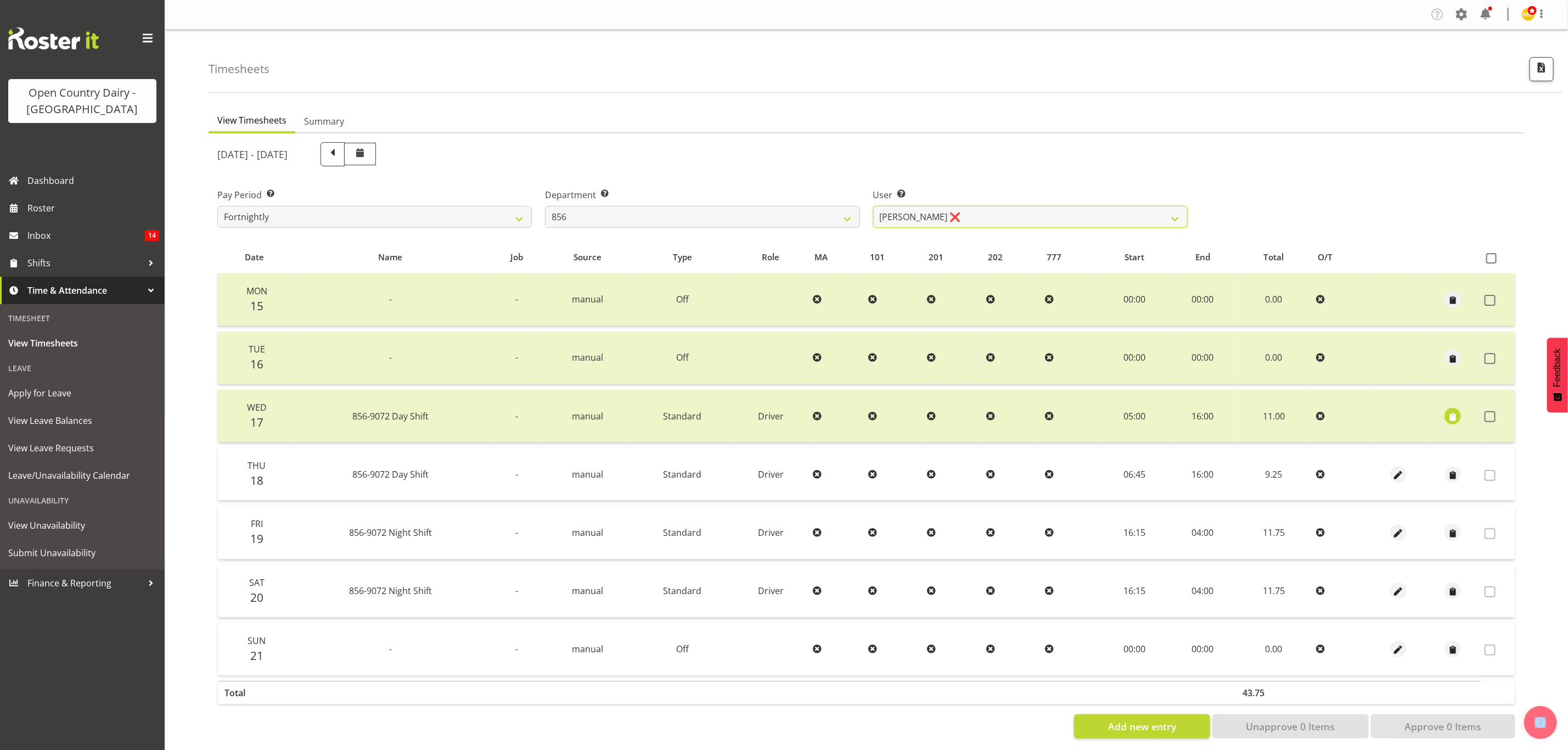
scroll to position [13, 0]
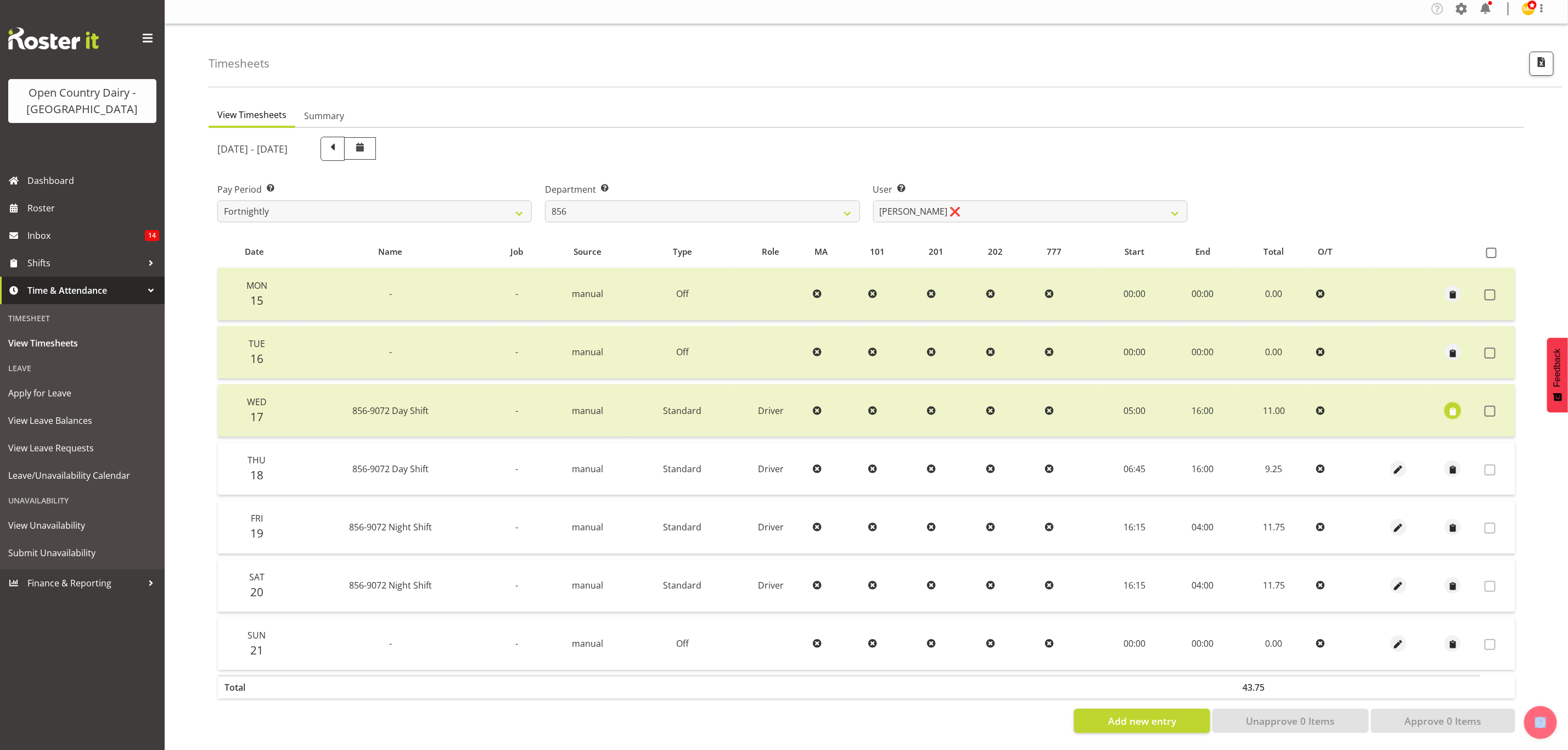
click at [1448, 403] on span "button" at bounding box center [1453, 411] width 13 height 16
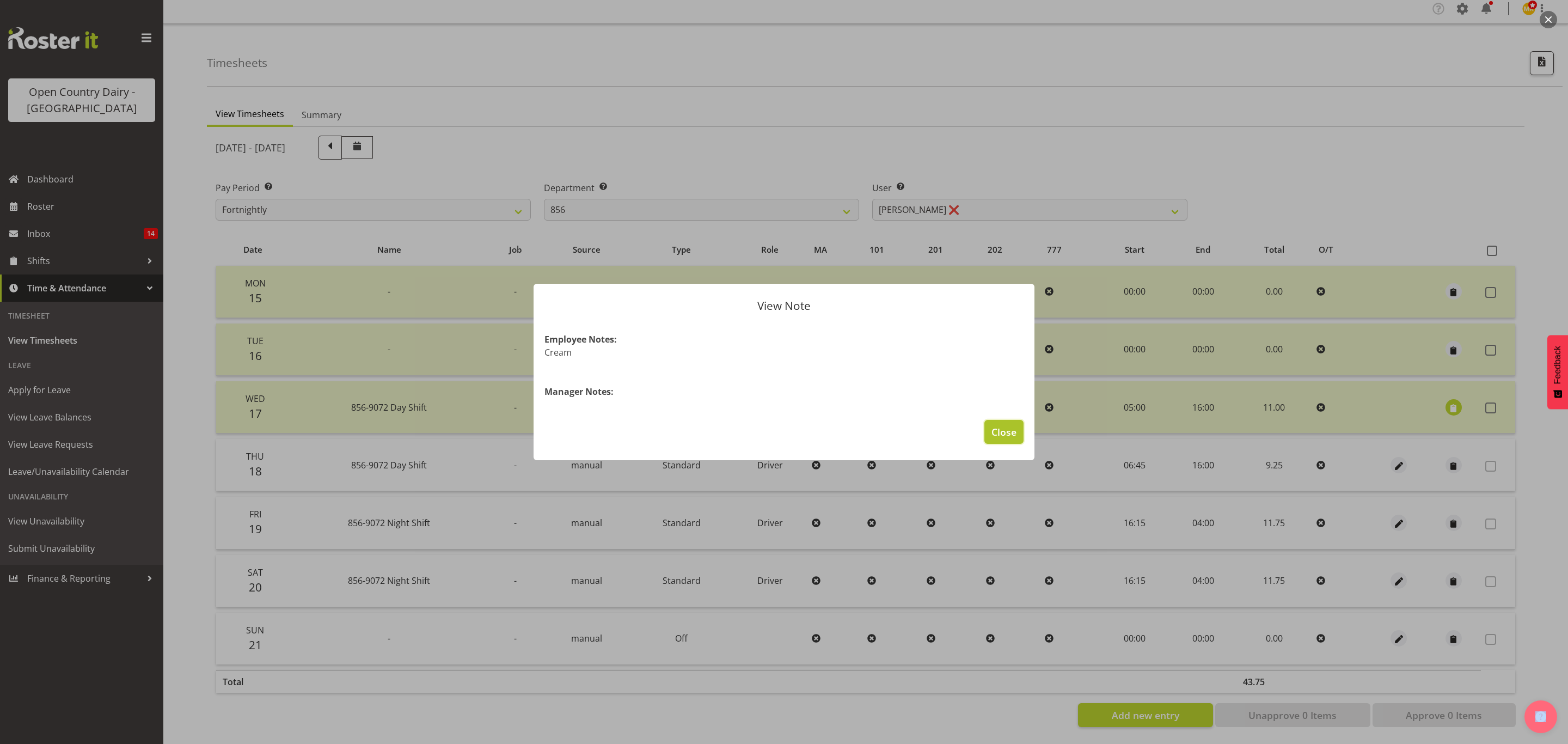
click at [1007, 433] on span "Close" at bounding box center [1004, 432] width 25 height 14
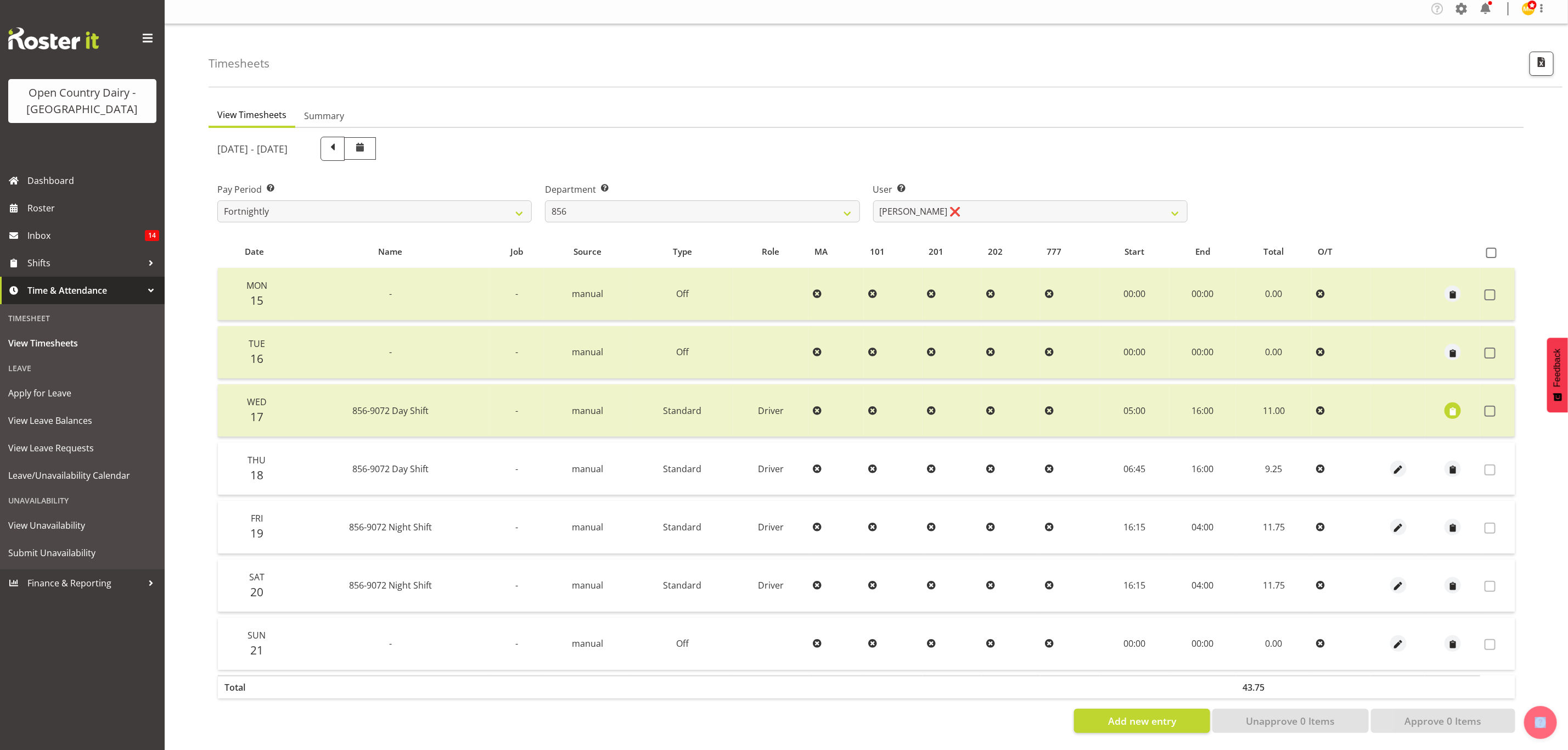
click at [1298, 117] on ul "View Timesheets Summary" at bounding box center [867, 115] width 1316 height 24
click at [34, 206] on span "Roster" at bounding box center [93, 208] width 132 height 17
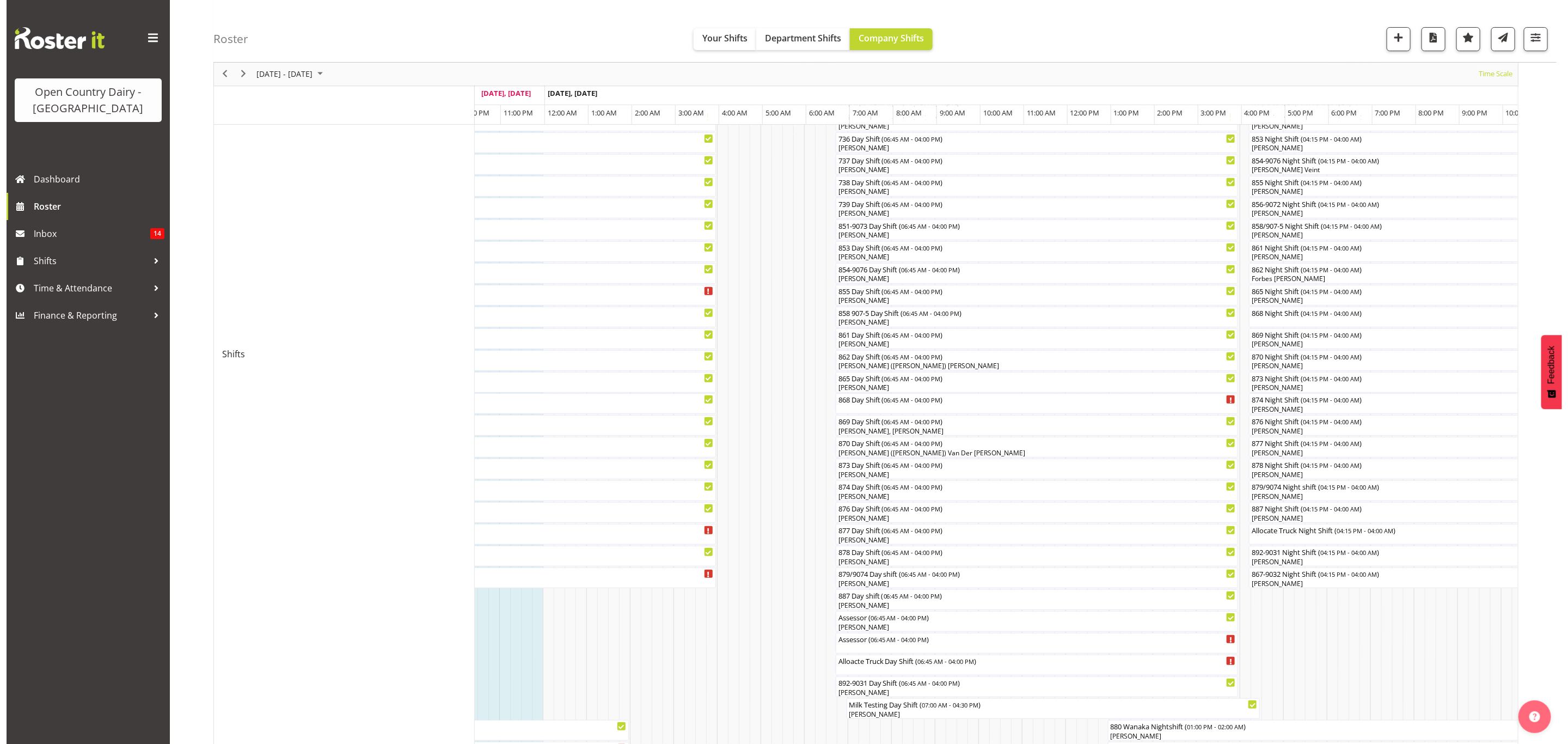
scroll to position [75, 0]
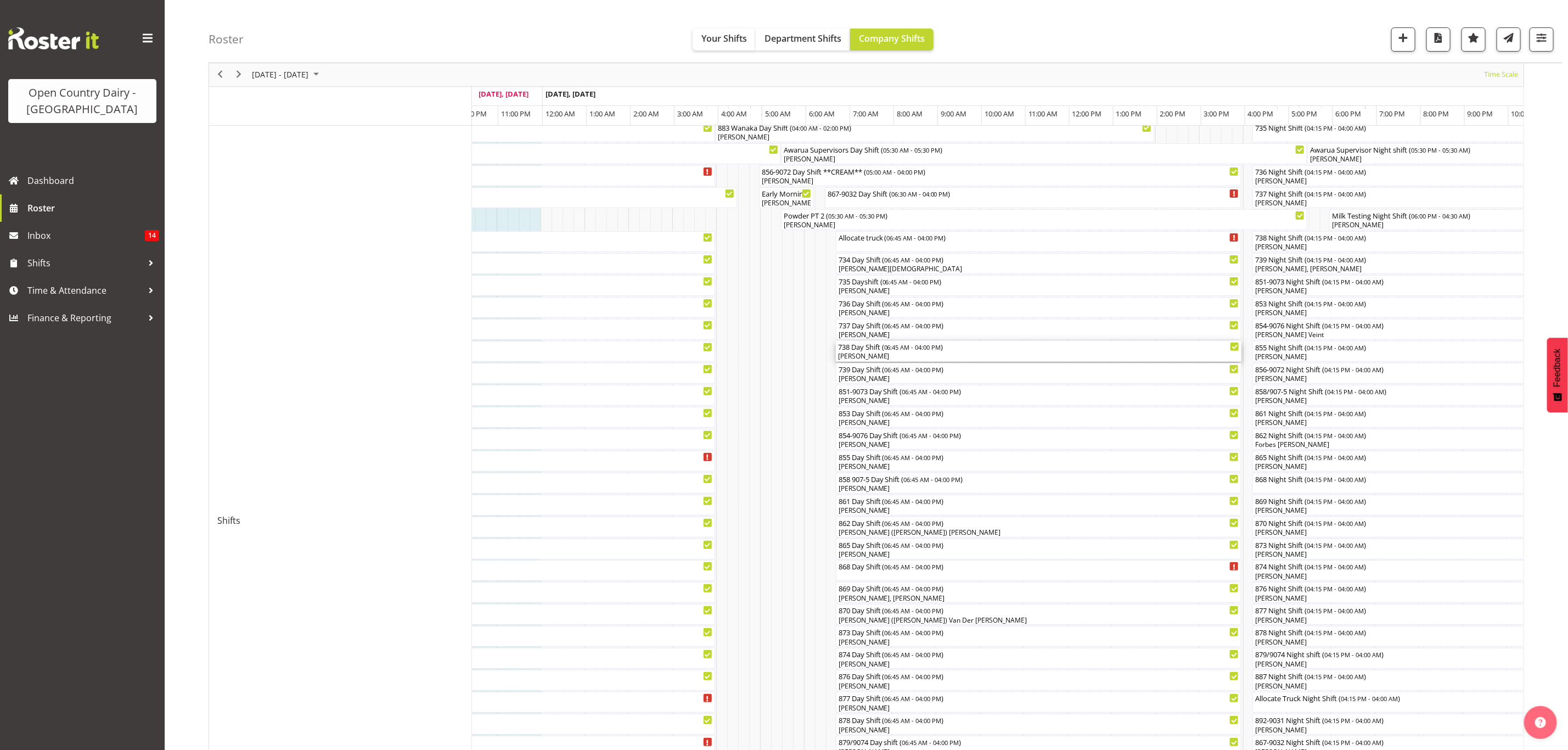
click at [868, 354] on div "[PERSON_NAME]" at bounding box center [1039, 356] width 402 height 10
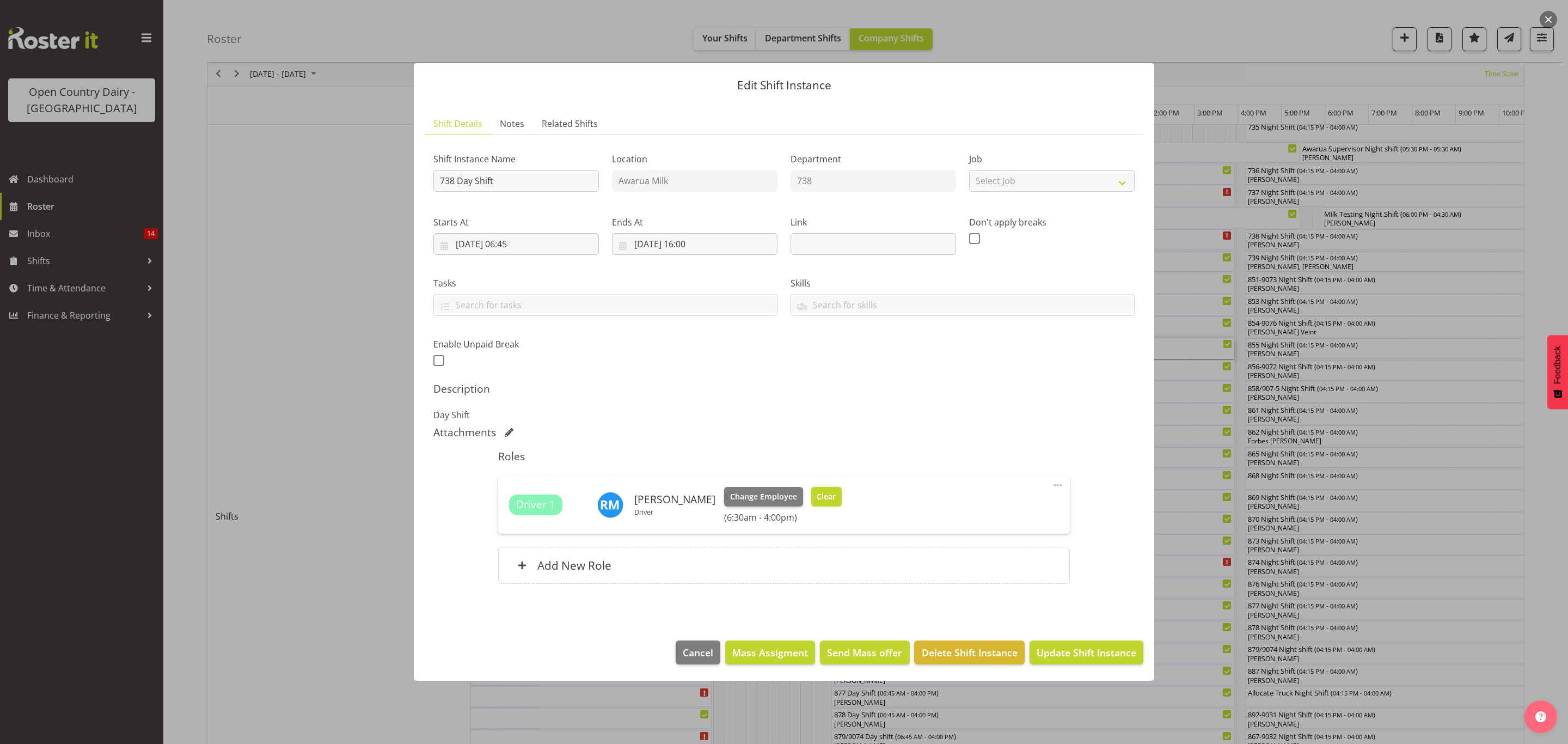
click at [828, 500] on button "Clear" at bounding box center [827, 497] width 31 height 19
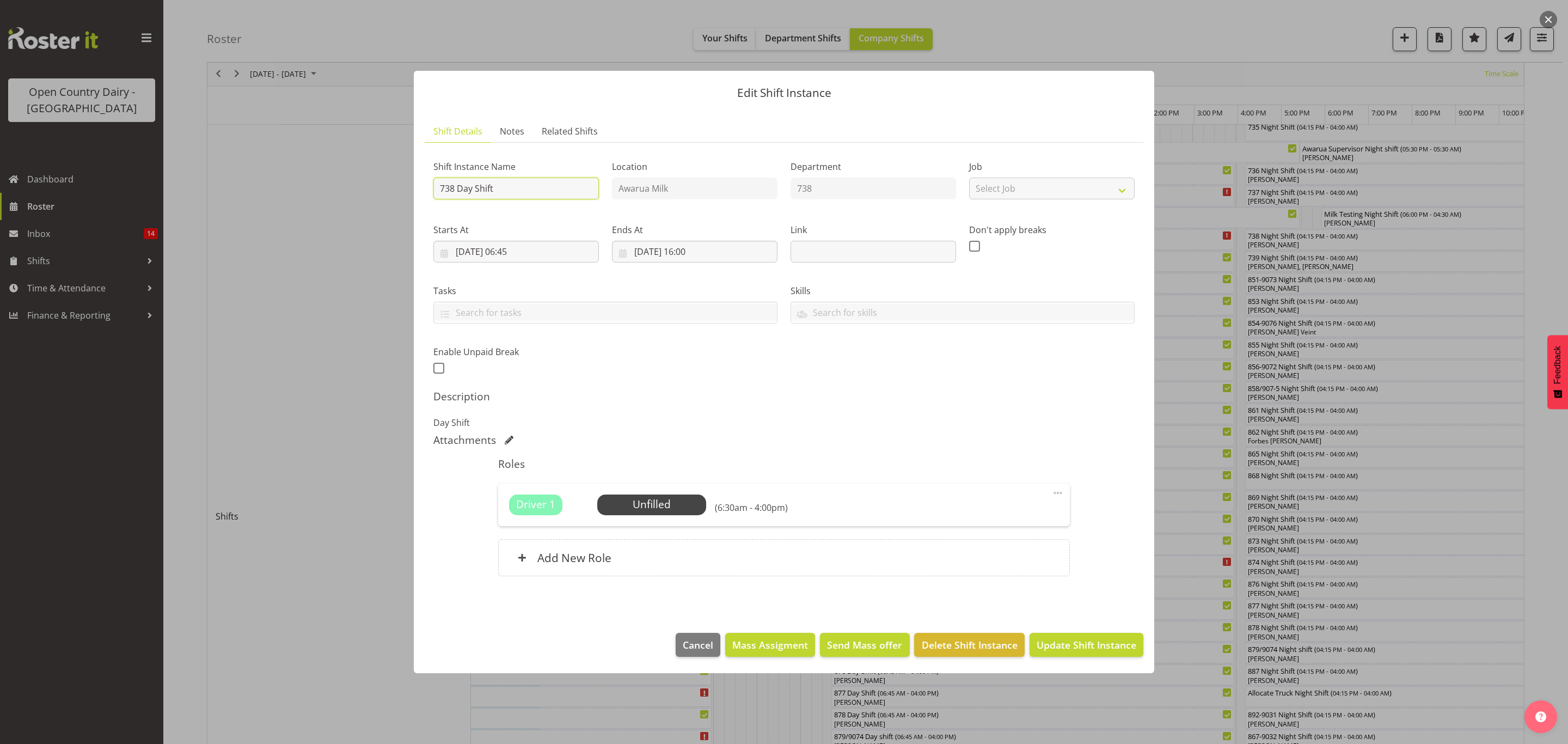
click at [520, 195] on input "738 Day Shift" at bounding box center [516, 189] width 166 height 22
type input "738 Day Shift OFF ROAD UNTILL FIXED TODAY"
click at [1107, 657] on button "Update Shift Instance" at bounding box center [1086, 644] width 114 height 24
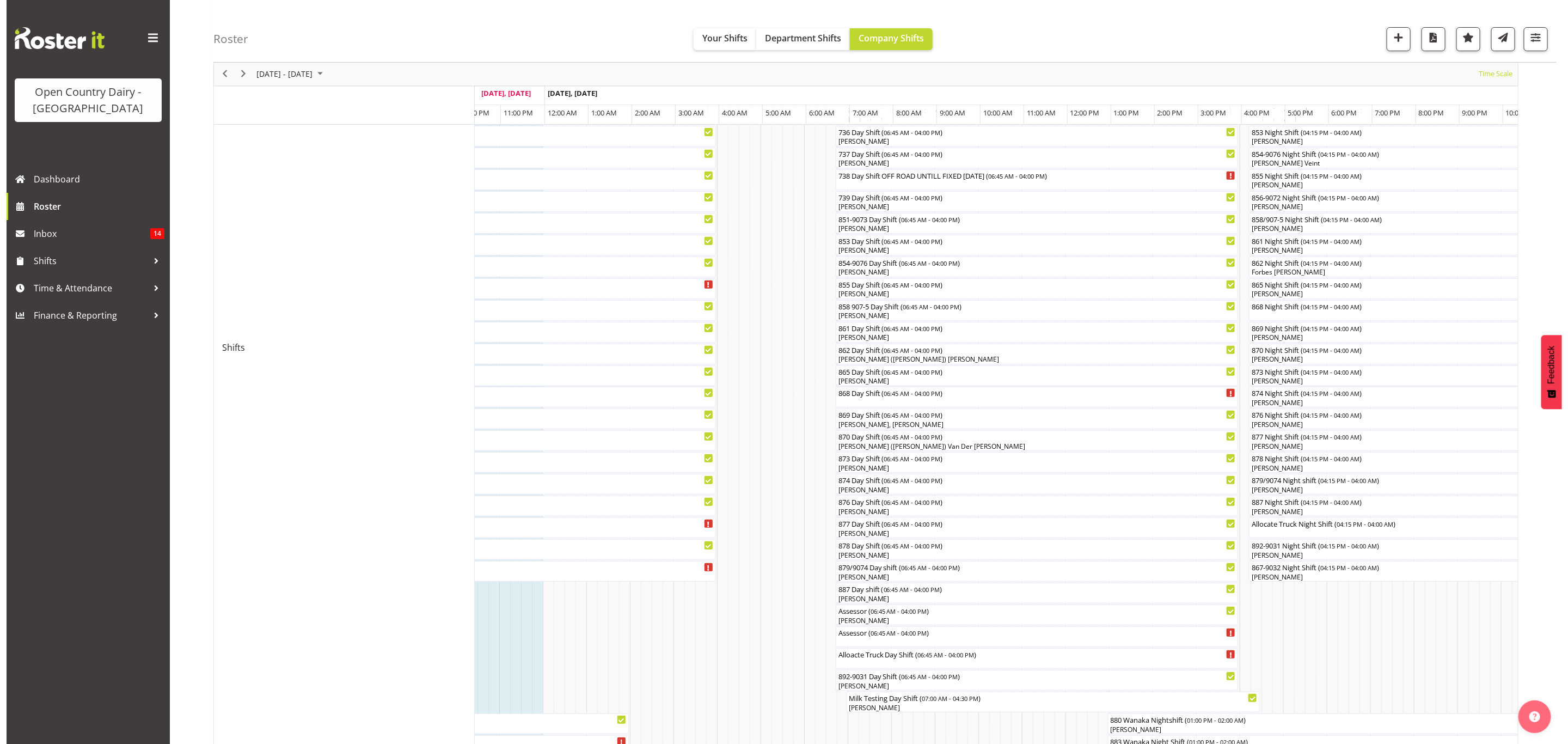
scroll to position [245, 0]
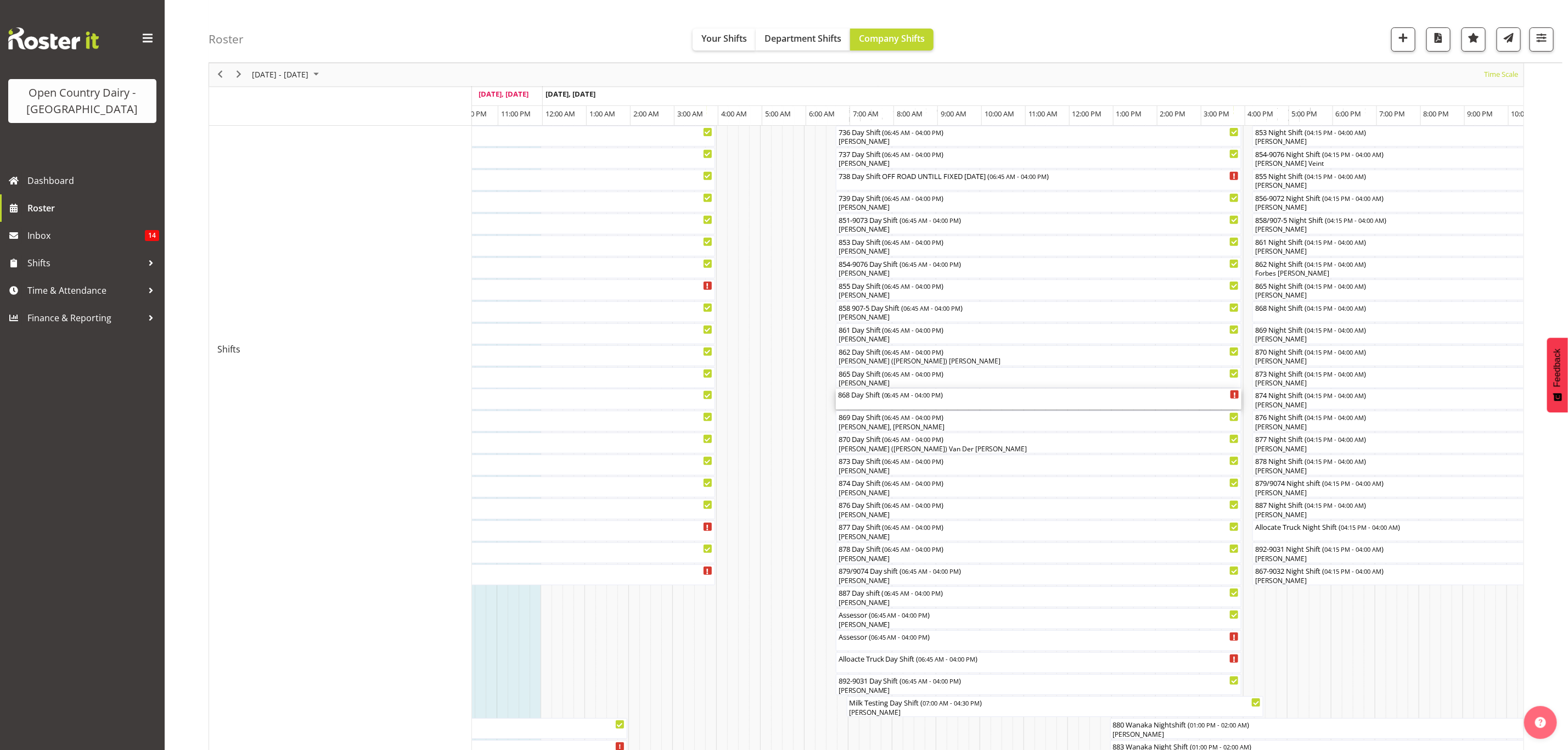
click at [934, 401] on div "868 Day Shift ( 06:45 AM - 04:00 PM )" at bounding box center [1039, 399] width 402 height 21
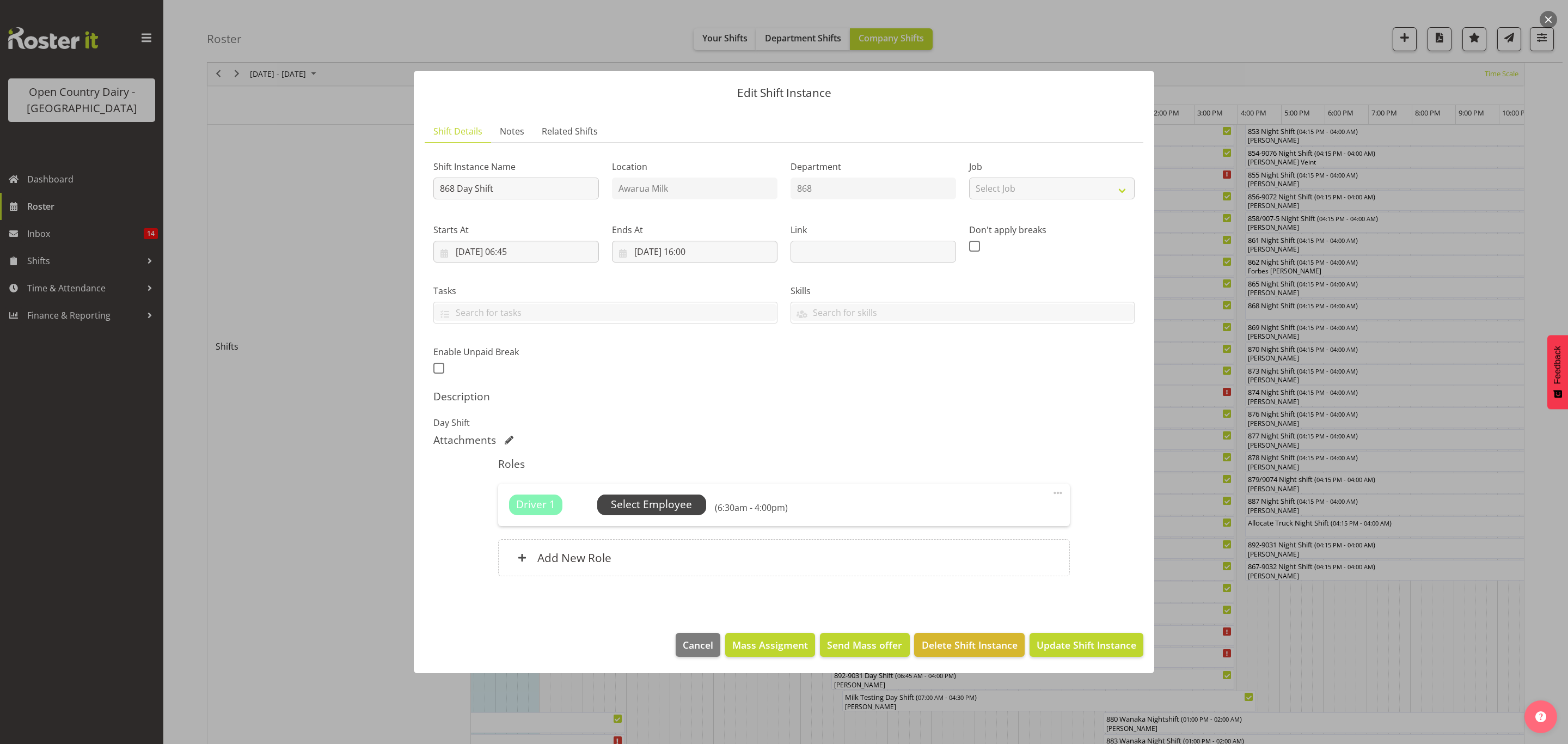
click at [693, 508] on span "Select Employee" at bounding box center [651, 505] width 109 height 21
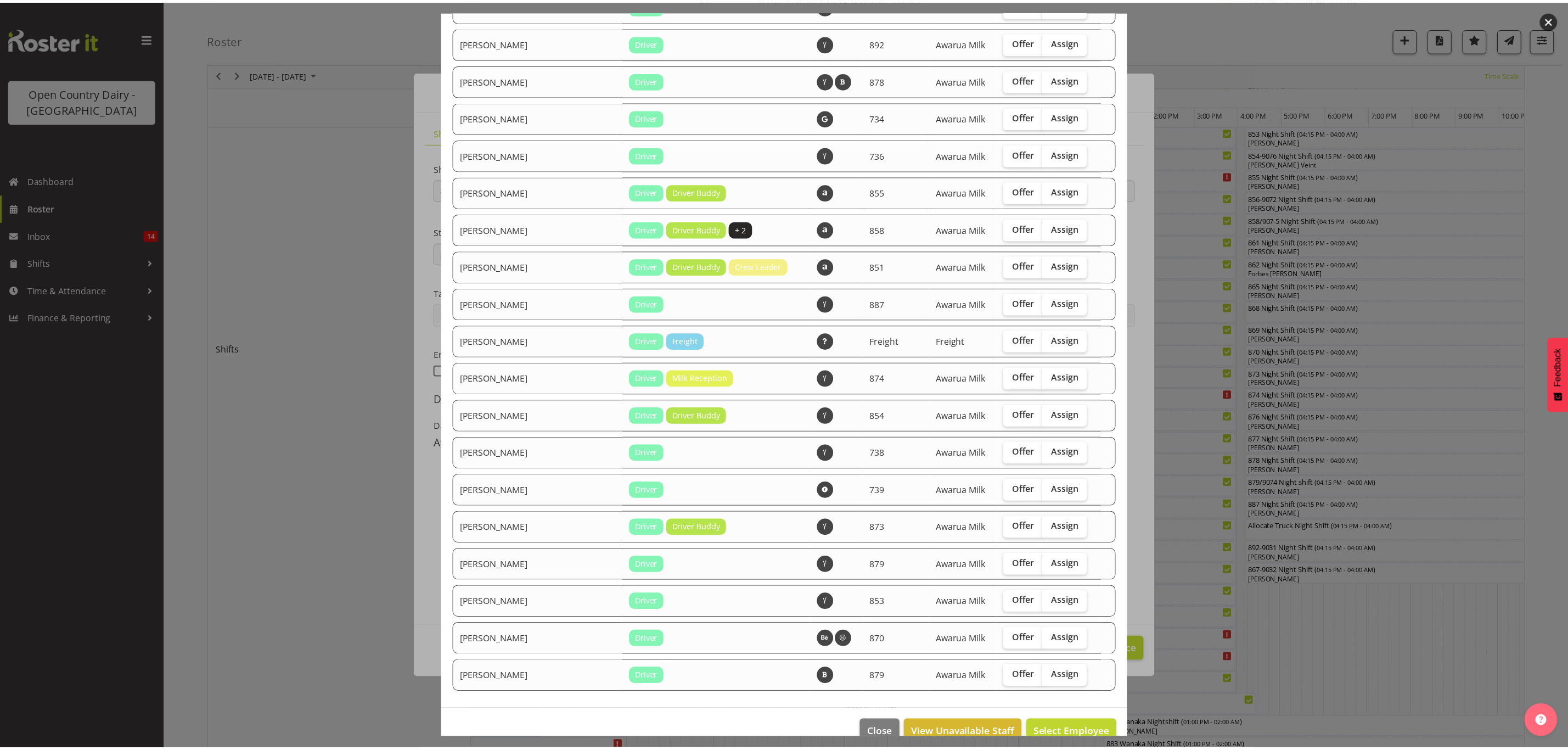
scroll to position [789, 0]
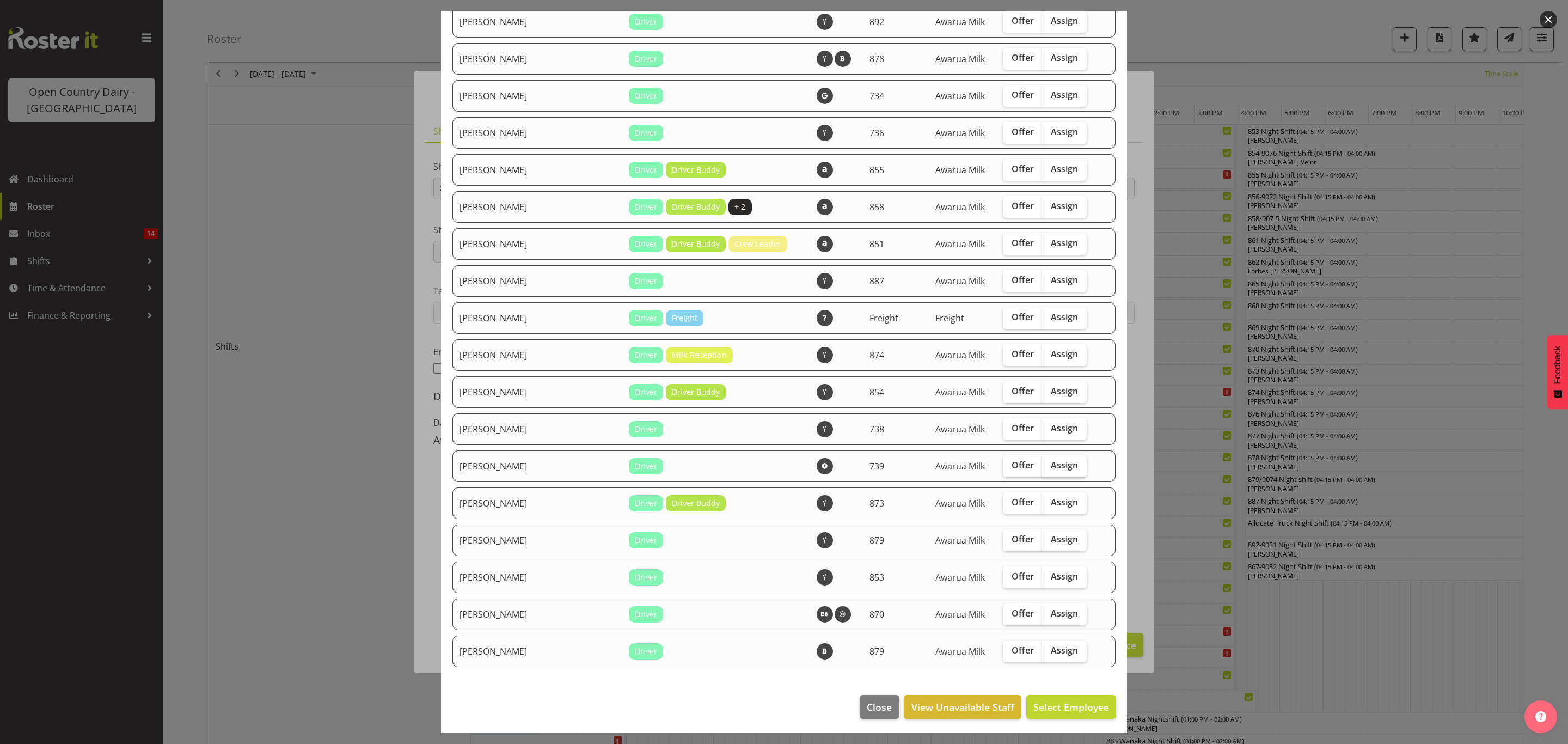
click at [1051, 460] on span "Assign" at bounding box center [1064, 465] width 27 height 11
click at [1042, 461] on input "Assign" at bounding box center [1046, 465] width 7 height 7
checkbox input "true"
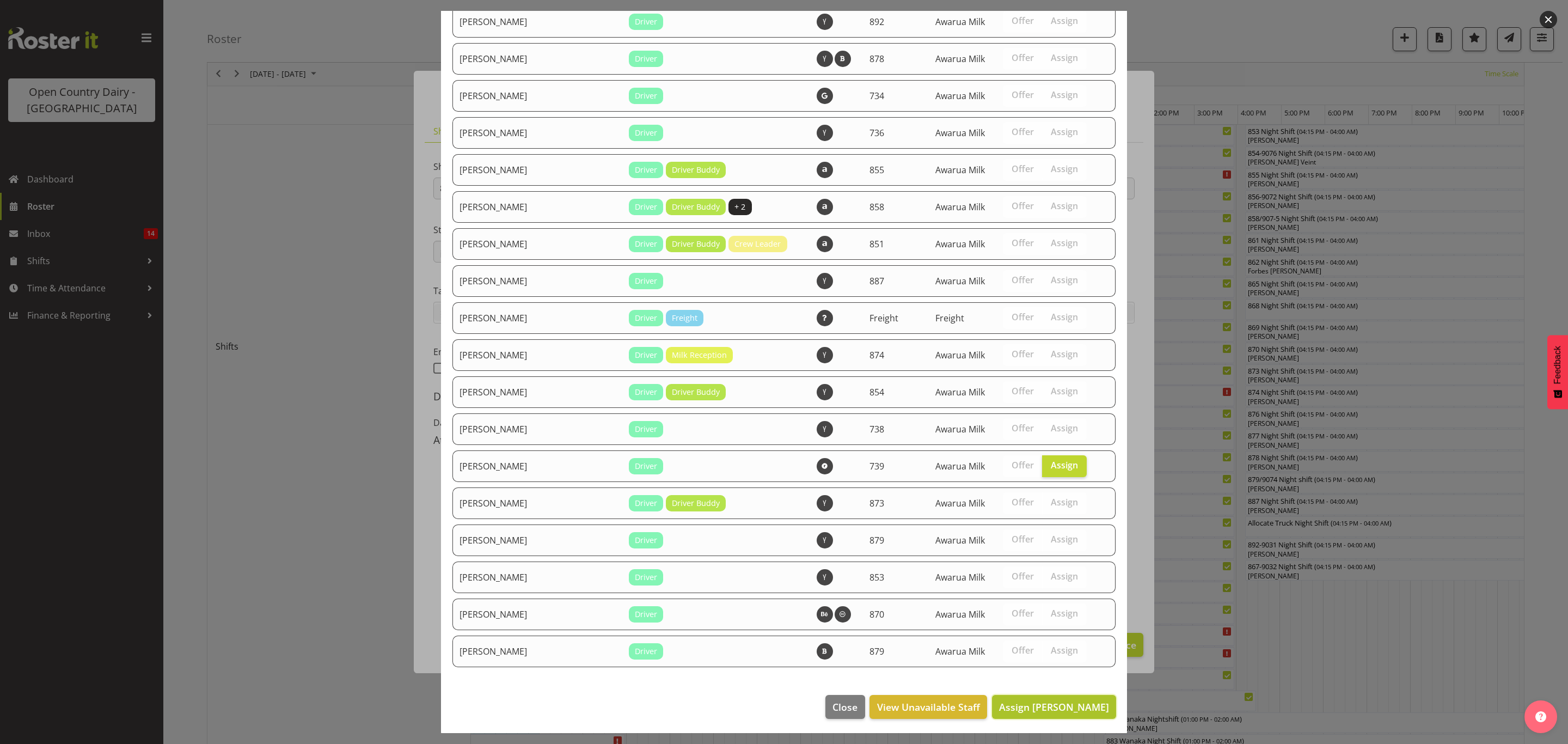
click at [1071, 703] on span "Assign Rick Murphy" at bounding box center [1054, 706] width 110 height 13
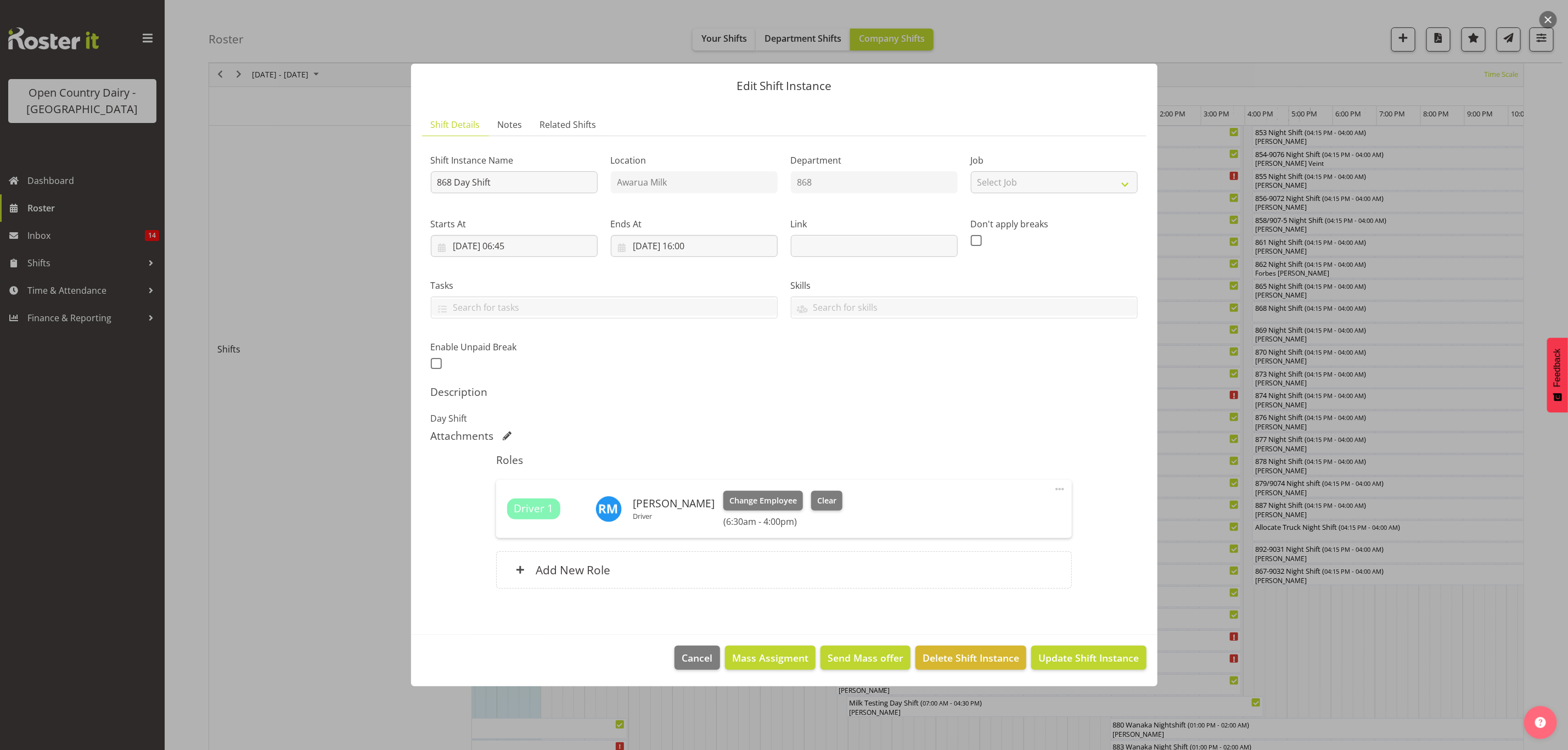
click at [1095, 673] on footer "Cancel Mass Assigment Send Mass offer Delete Shift Instance Update Shift Instan…" at bounding box center [784, 660] width 746 height 52
click at [1094, 644] on footer "Cancel Mass Assigment Send Mass offer Delete Shift Instance Update Shift Instan…" at bounding box center [784, 660] width 746 height 52
click at [1095, 651] on span "Update Shift Instance" at bounding box center [1089, 657] width 101 height 14
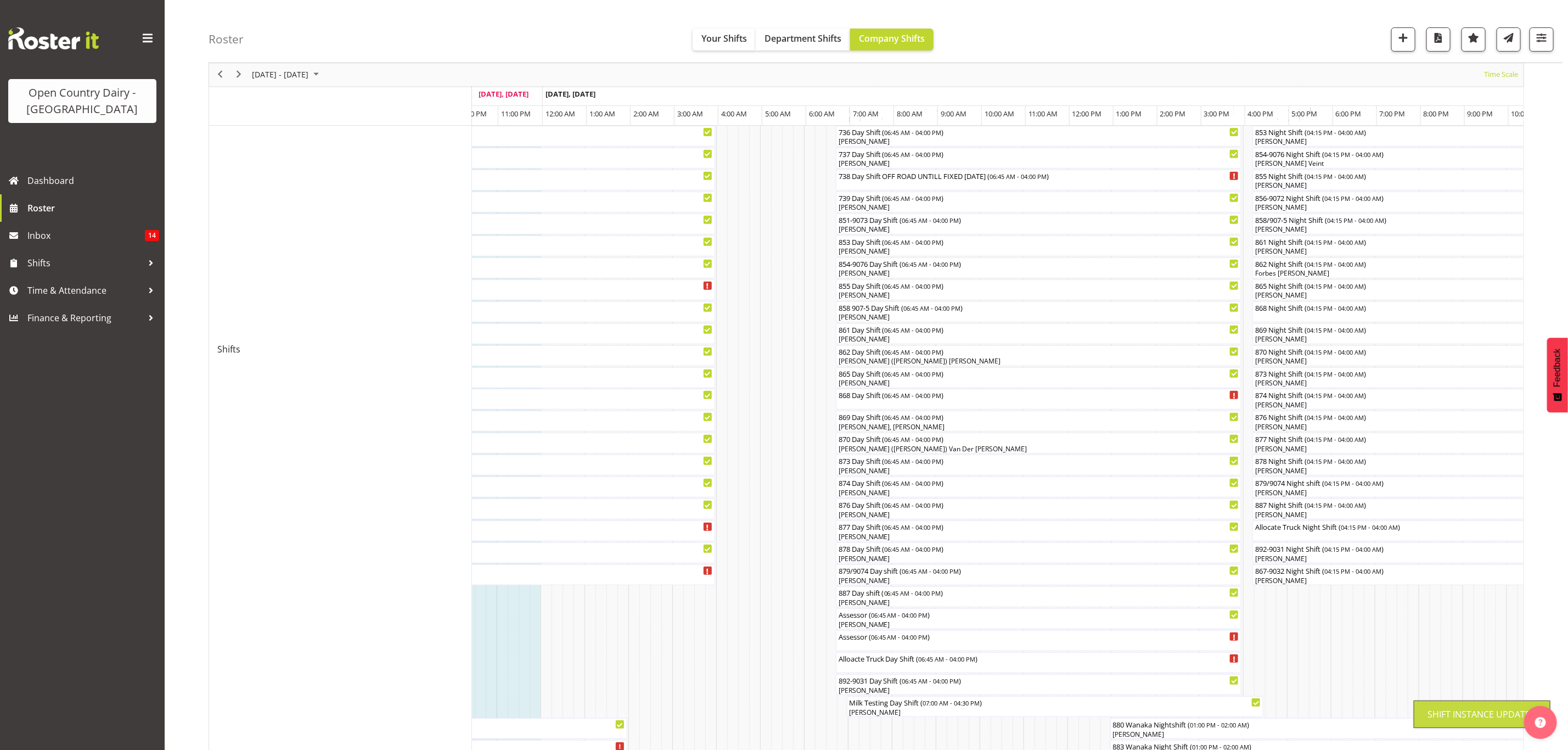
scroll to position [0, 0]
